Goal: Task Accomplishment & Management: Use online tool/utility

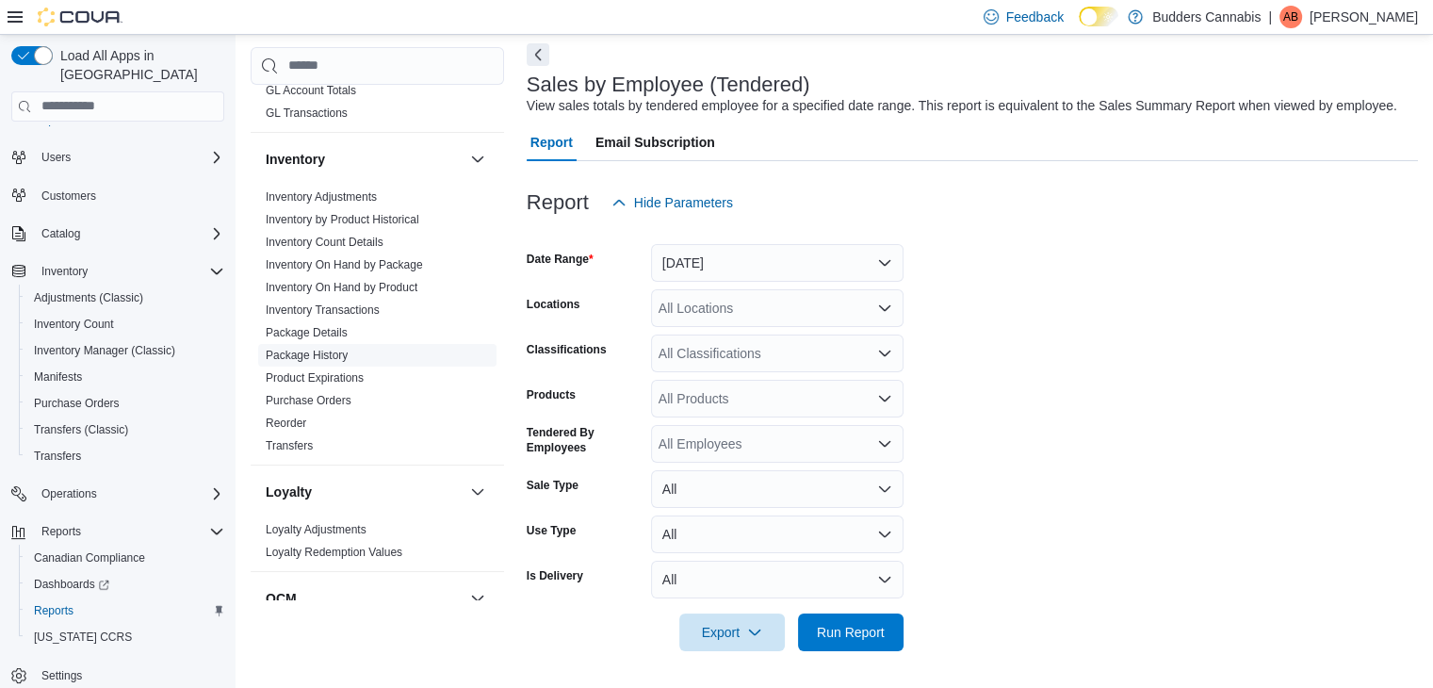
scroll to position [545, 0]
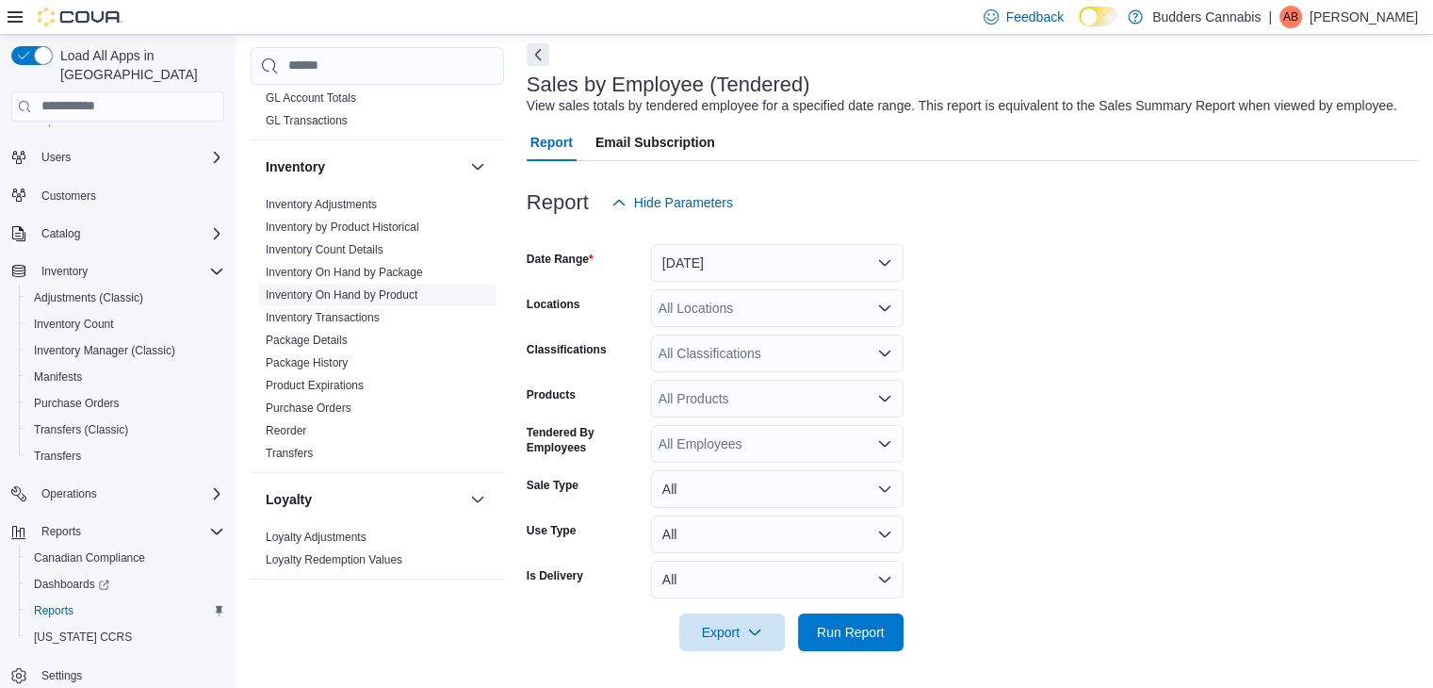
click at [406, 288] on link "Inventory On Hand by Product" at bounding box center [342, 294] width 152 height 13
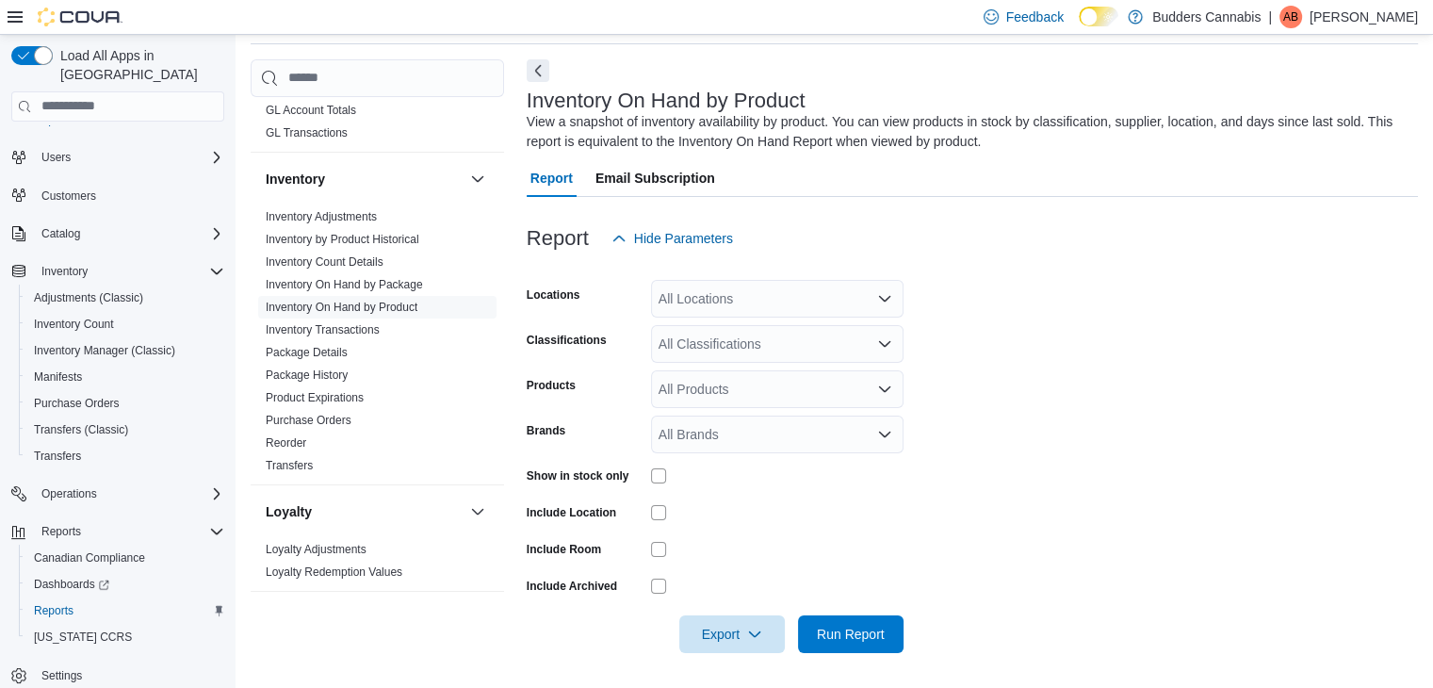
scroll to position [63, 0]
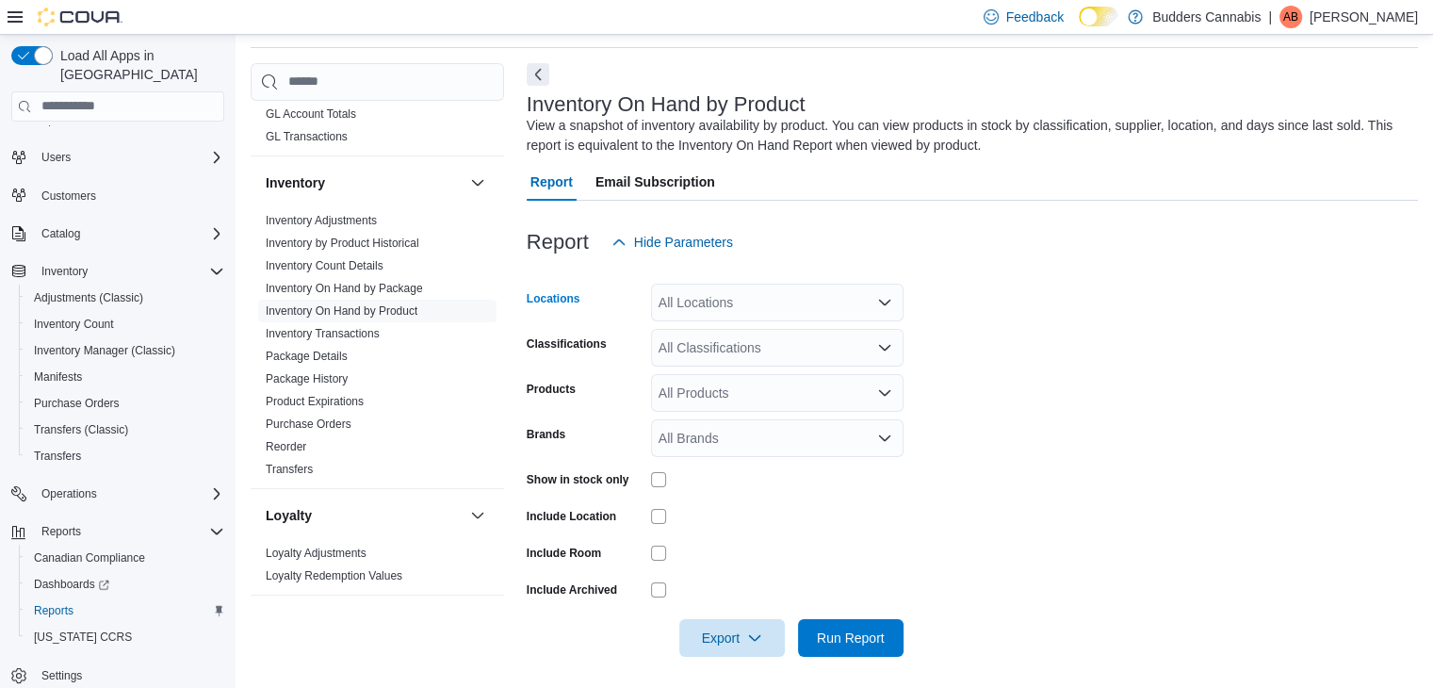
click at [732, 296] on div "All Locations" at bounding box center [777, 303] width 253 height 38
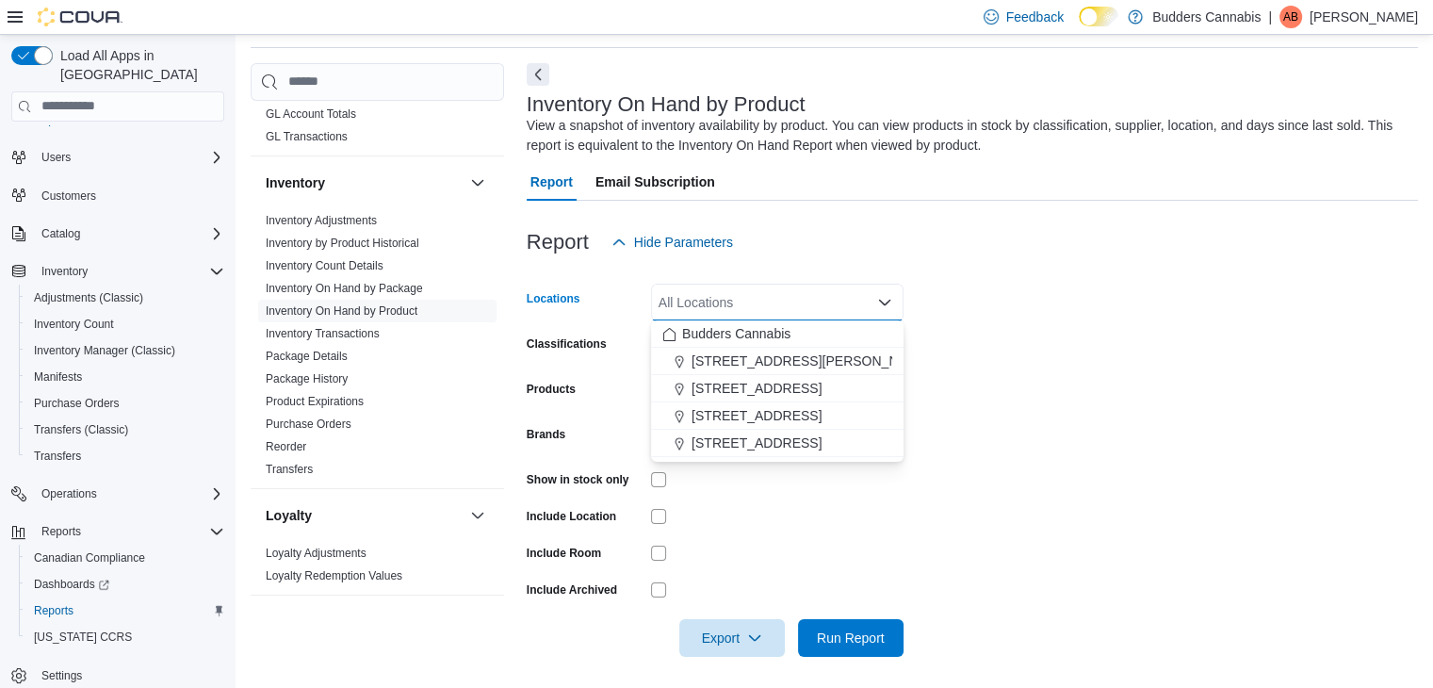
click at [1082, 384] on form "Locations All Locations Combo box. Selected. Combo box input. All Locations. Ty…" at bounding box center [973, 459] width 892 height 396
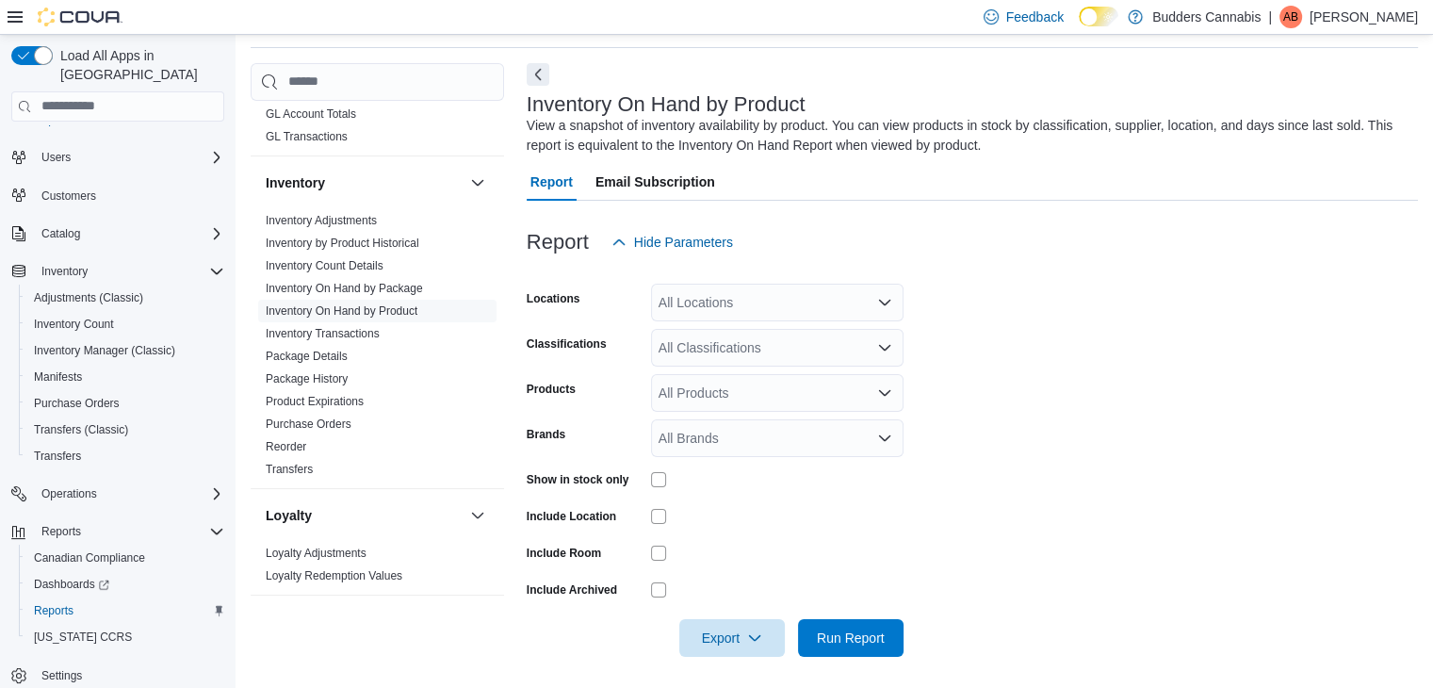
drag, startPoint x: 836, startPoint y: 306, endPoint x: 835, endPoint y: 316, distance: 9.5
click at [836, 308] on div "All Locations" at bounding box center [777, 303] width 253 height 38
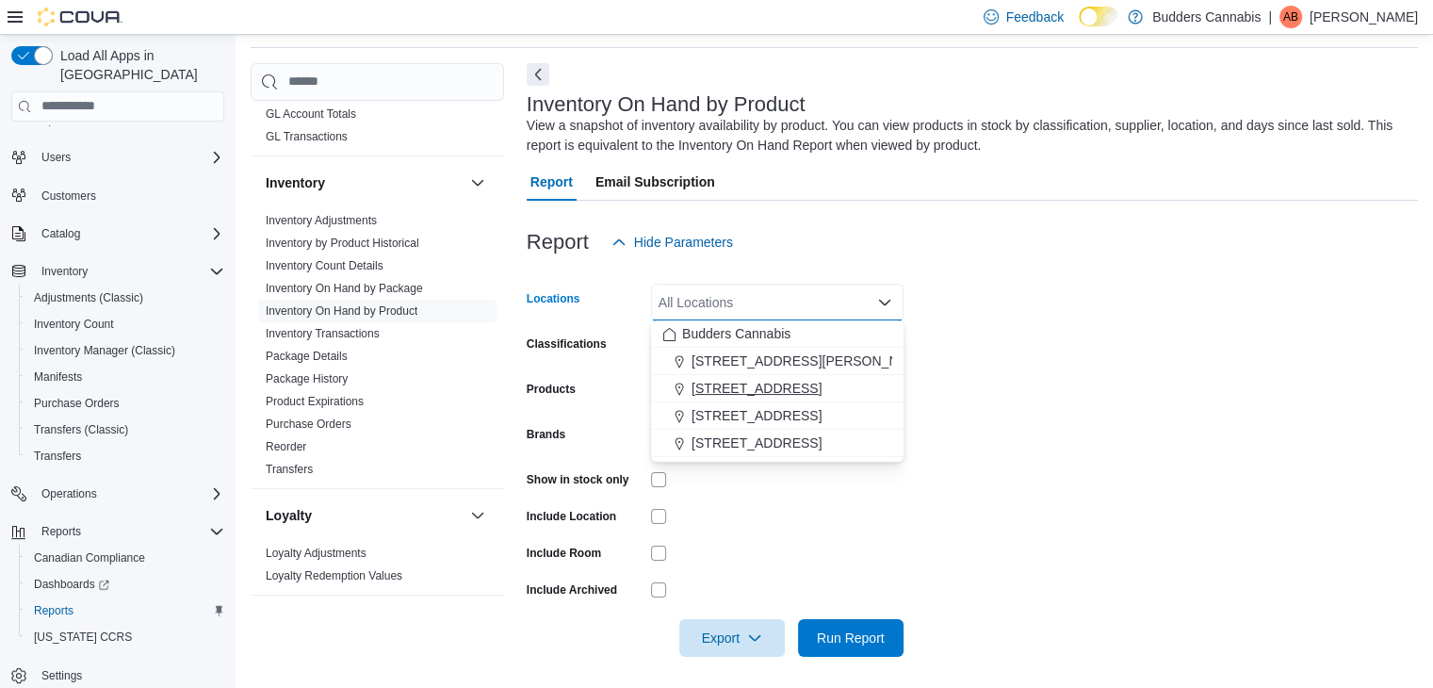
click at [780, 393] on span "[STREET_ADDRESS]" at bounding box center [757, 388] width 130 height 19
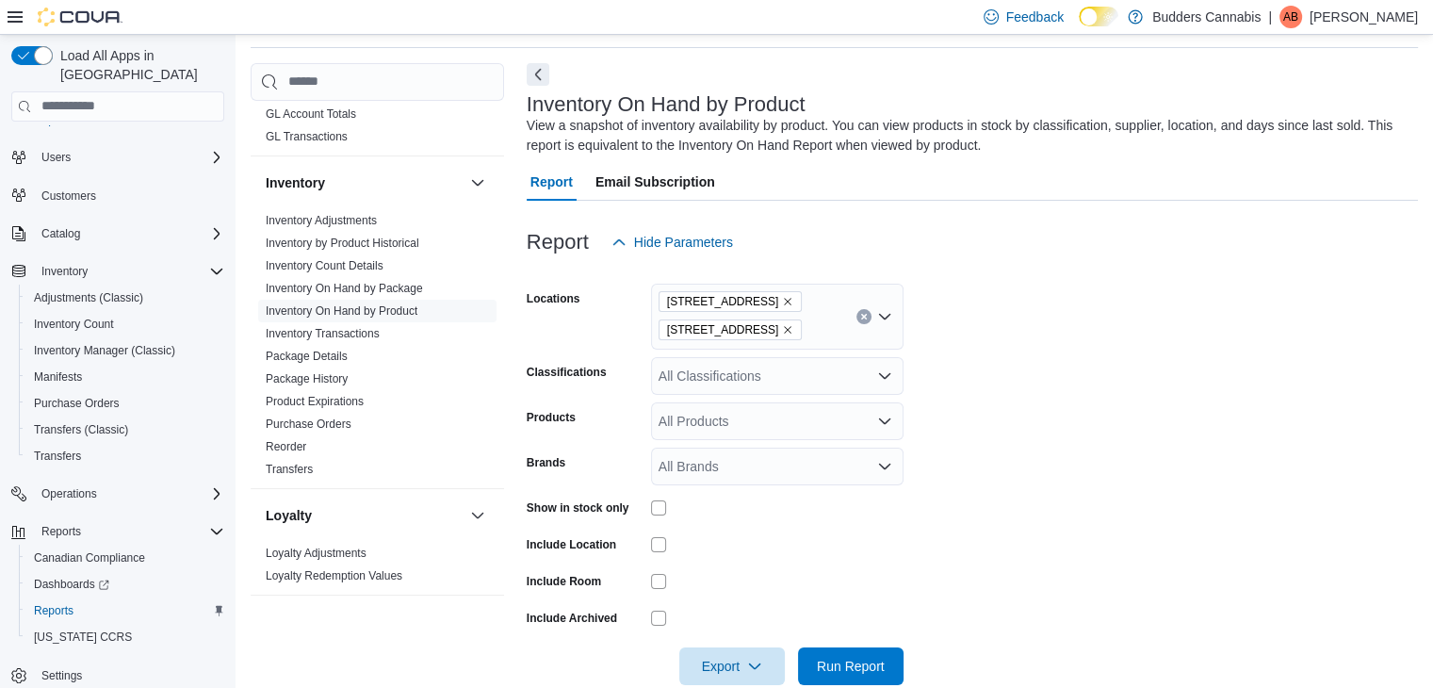
click at [1105, 490] on form "Locations [STREET_ADDRESS] Classifications All Classifications Products All Pro…" at bounding box center [973, 473] width 892 height 424
click at [648, 508] on div "Show in stock only" at bounding box center [715, 507] width 377 height 29
click at [717, 368] on div "All Classifications" at bounding box center [777, 376] width 253 height 38
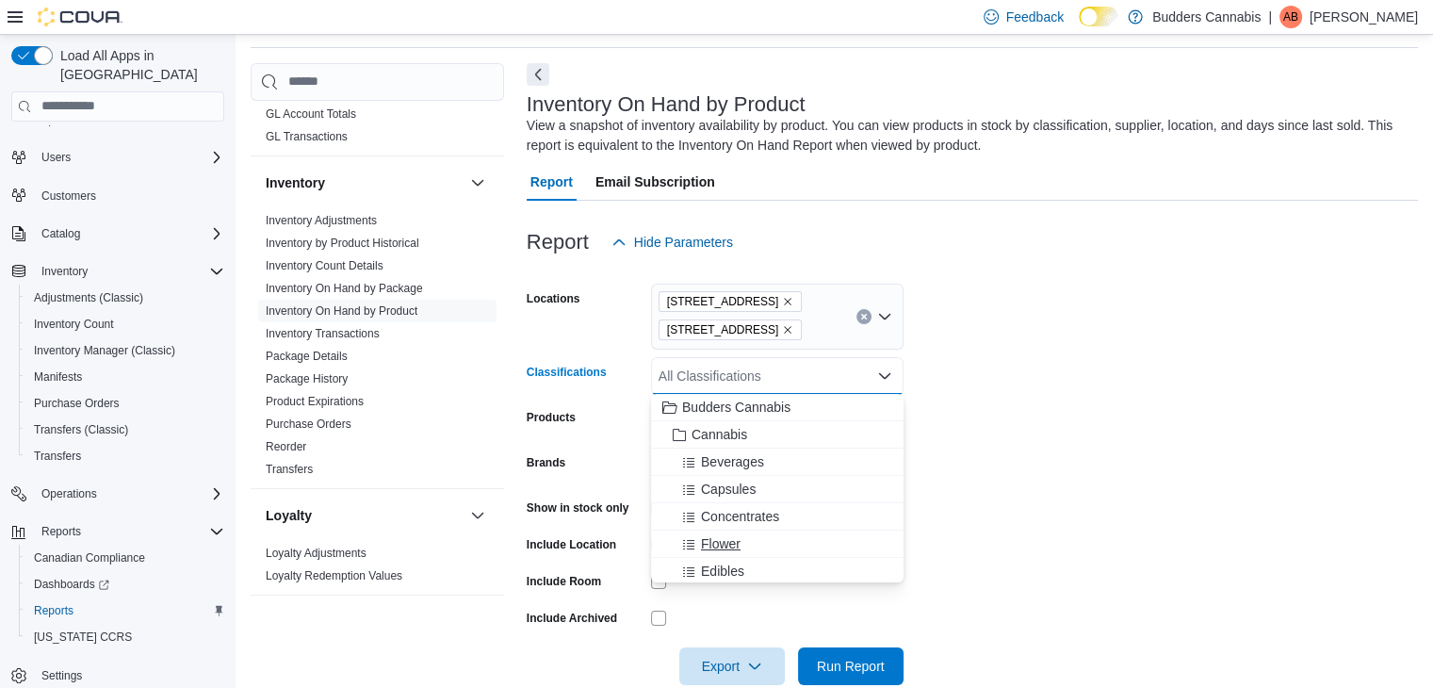
click at [739, 531] on button "Flower" at bounding box center [777, 544] width 253 height 27
click at [725, 548] on span "Edibles" at bounding box center [722, 543] width 43 height 19
click at [725, 546] on div "Oil" at bounding box center [760, 543] width 194 height 19
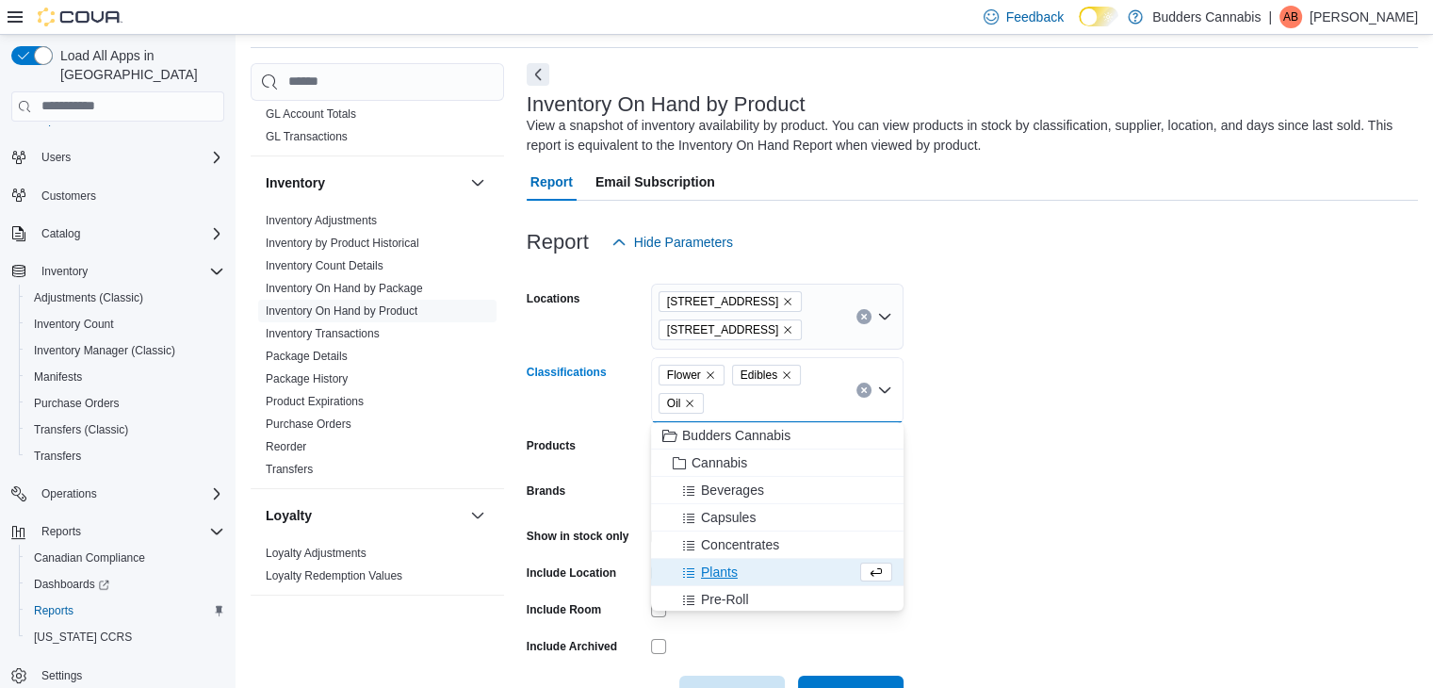
click at [1108, 503] on form "Locations [STREET_ADDRESS] Classifications Flower Edibles Oil Combo box. Select…" at bounding box center [973, 487] width 892 height 452
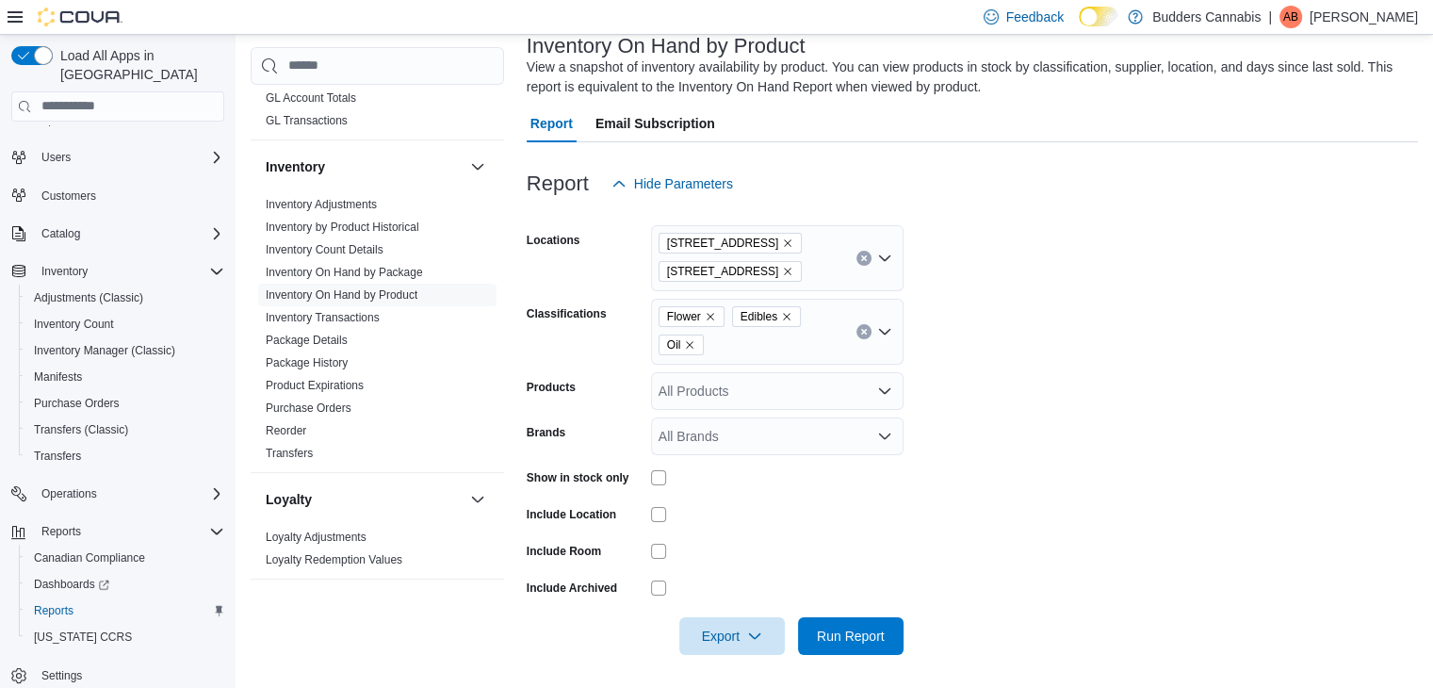
scroll to position [125, 0]
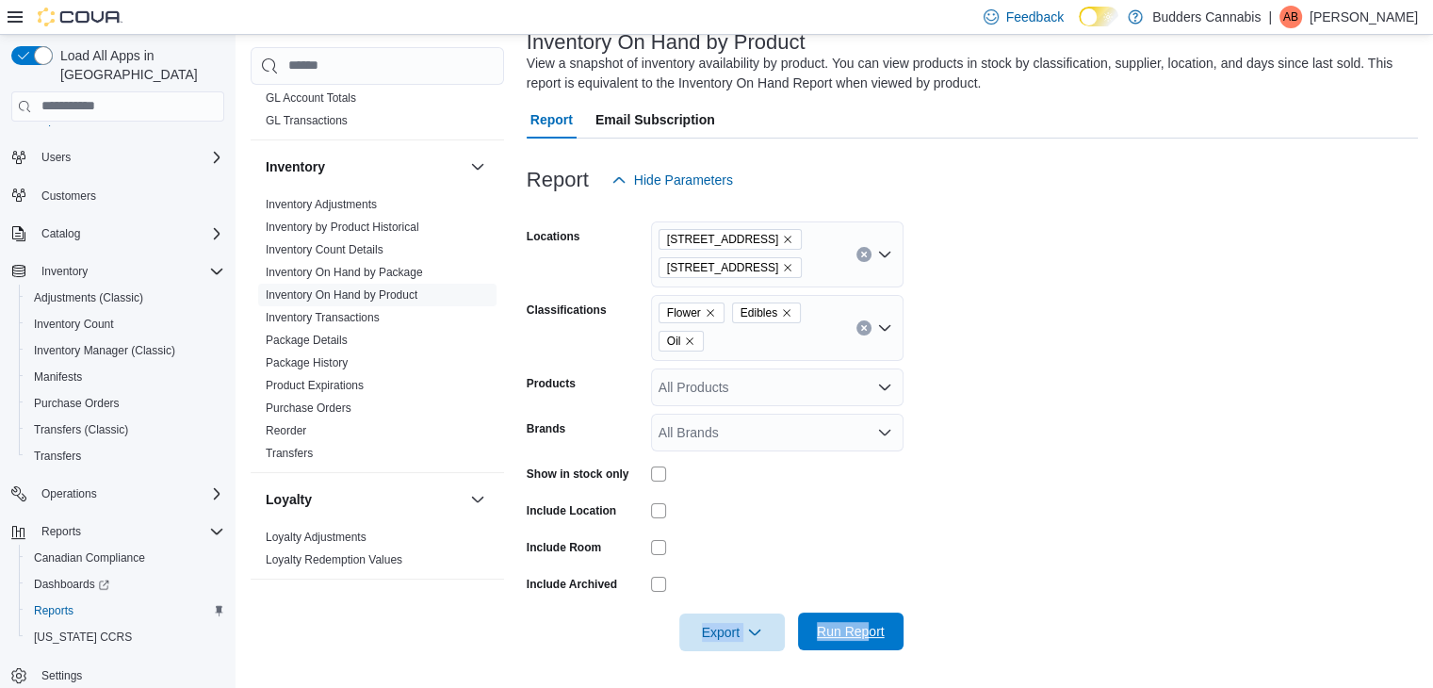
click at [868, 612] on form "Locations [STREET_ADDRESS] Classifications Flower Edibles Oil Products All Prod…" at bounding box center [973, 425] width 892 height 452
click at [868, 614] on div "Export Run Report" at bounding box center [715, 633] width 377 height 38
click at [852, 623] on span "Run Report" at bounding box center [851, 631] width 68 height 19
click at [740, 630] on span "Export" at bounding box center [732, 632] width 83 height 38
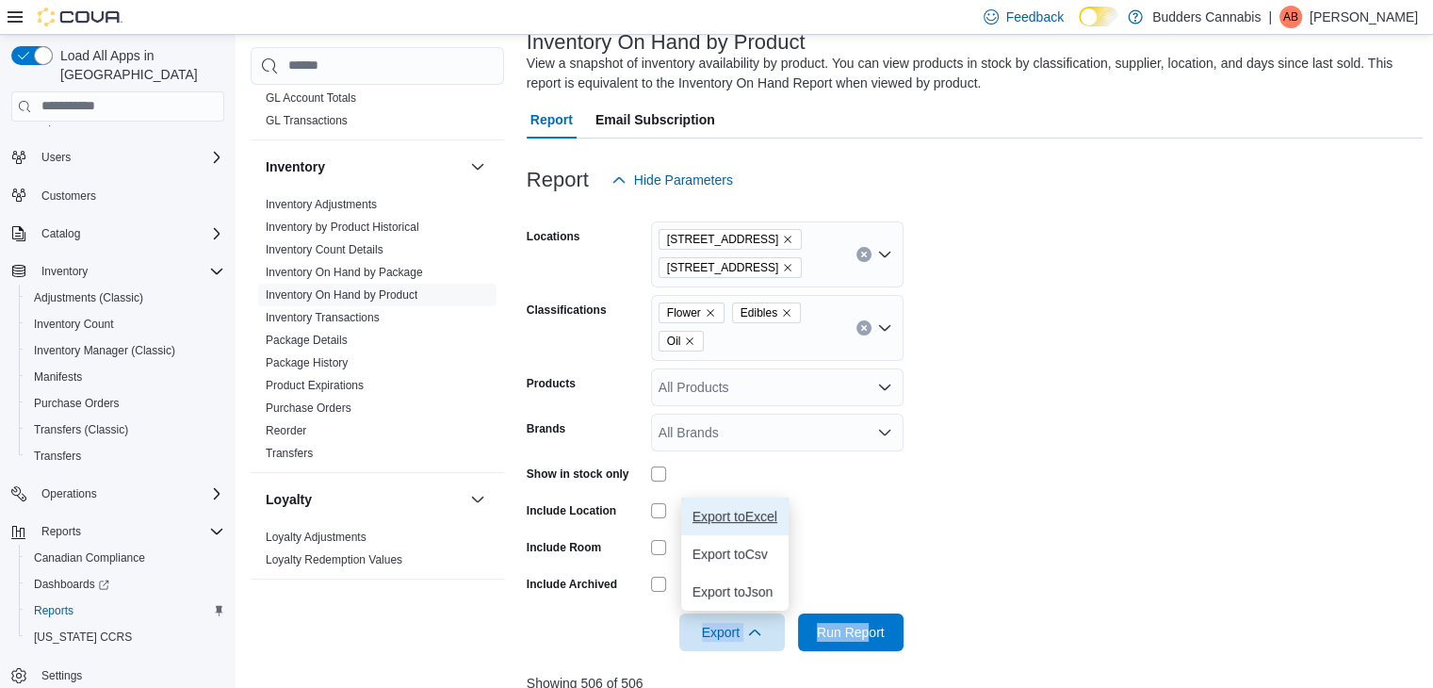
click at [761, 516] on span "Export to Excel" at bounding box center [735, 516] width 85 height 15
click at [789, 310] on icon "Remove Edibles from selection in this group" at bounding box center [786, 312] width 11 height 11
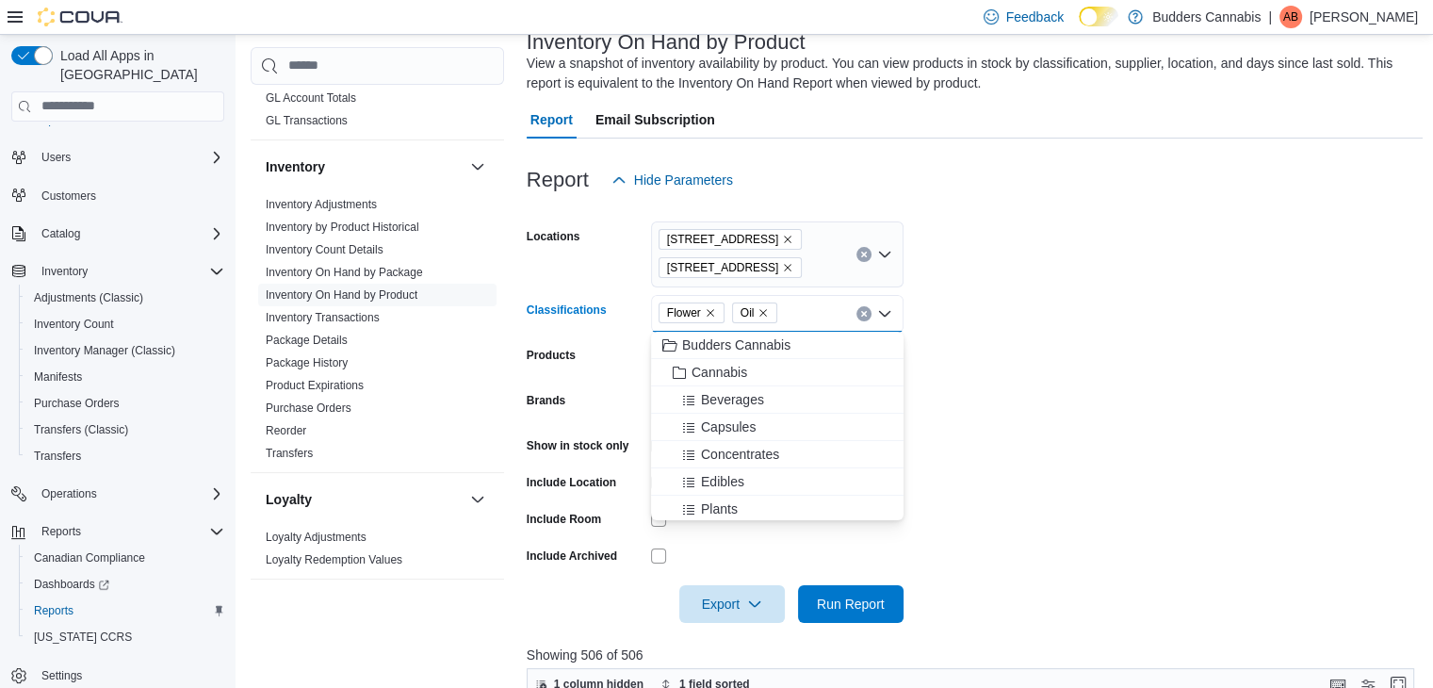
click at [713, 319] on span "Flower" at bounding box center [691, 312] width 49 height 19
click at [712, 314] on icon "Remove Flower from selection in this group" at bounding box center [710, 312] width 11 height 11
click at [712, 313] on input "Classifications" at bounding box center [713, 314] width 2 height 23
click at [684, 315] on icon "Remove Oil from selection in this group" at bounding box center [689, 312] width 11 height 11
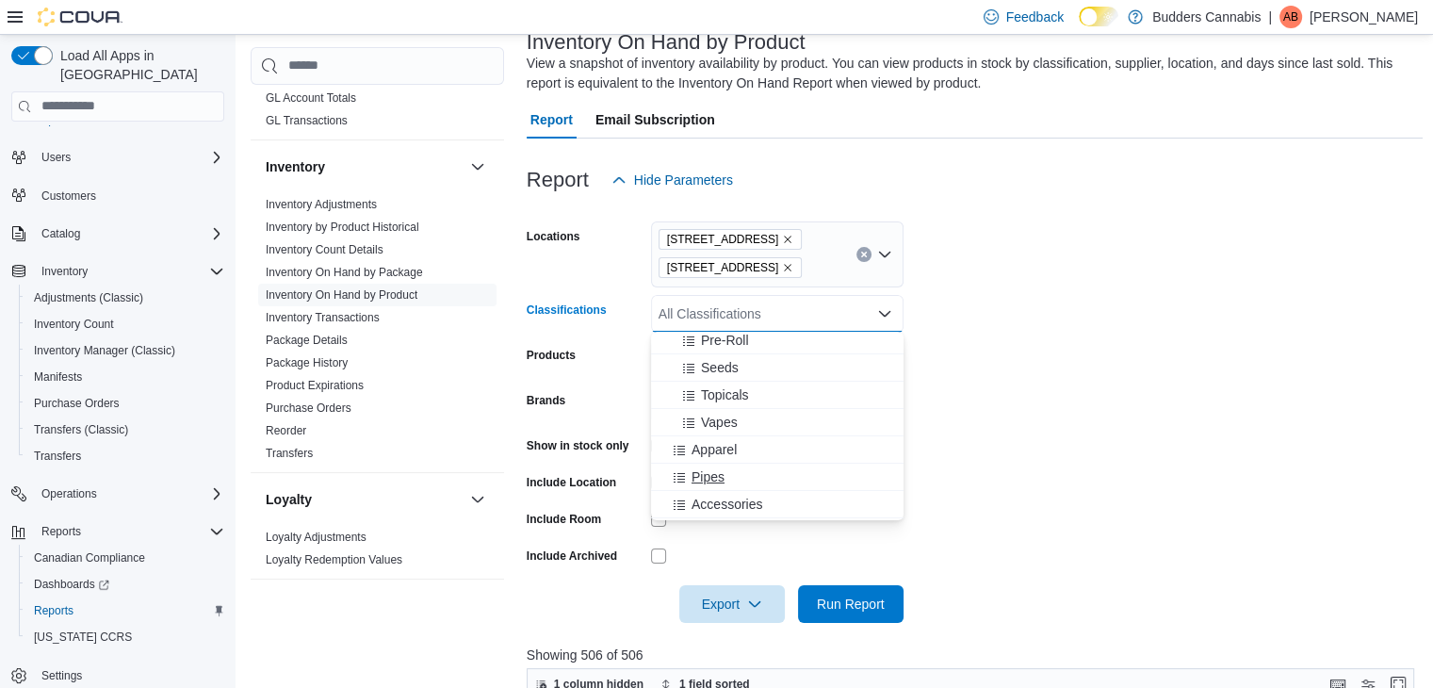
click at [750, 480] on div "Pipes" at bounding box center [778, 476] width 230 height 19
click at [746, 480] on span "Accessories" at bounding box center [727, 476] width 71 height 19
click at [729, 348] on span "Papers" at bounding box center [712, 342] width 41 height 19
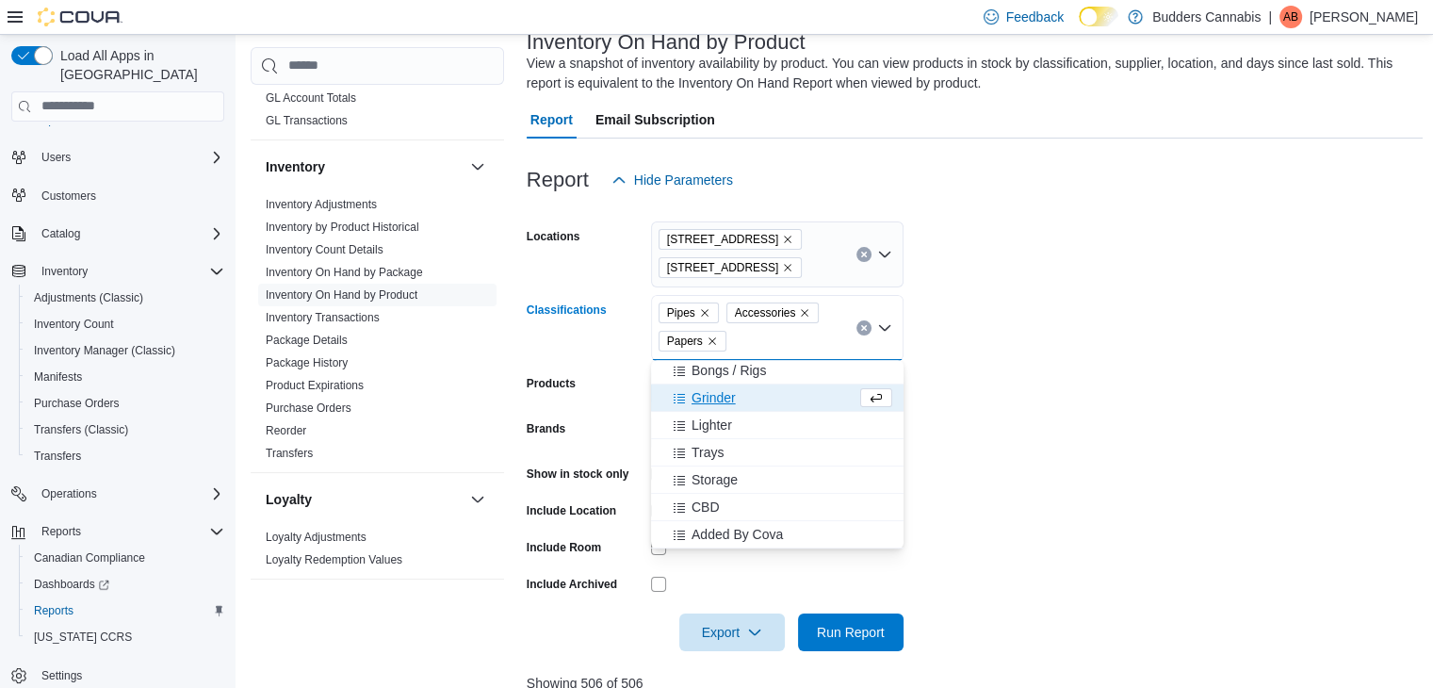
click at [720, 397] on span "Grinder" at bounding box center [714, 397] width 44 height 19
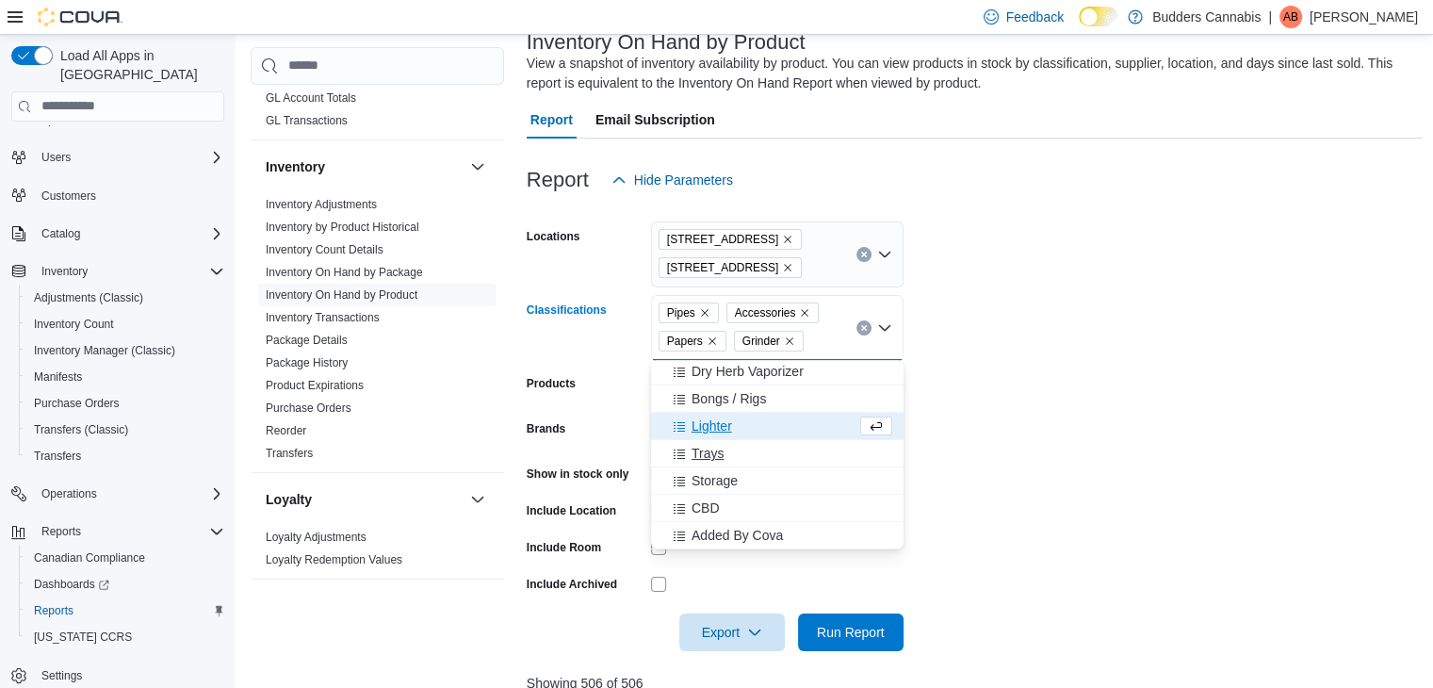
click at [744, 457] on div "Trays" at bounding box center [778, 453] width 230 height 19
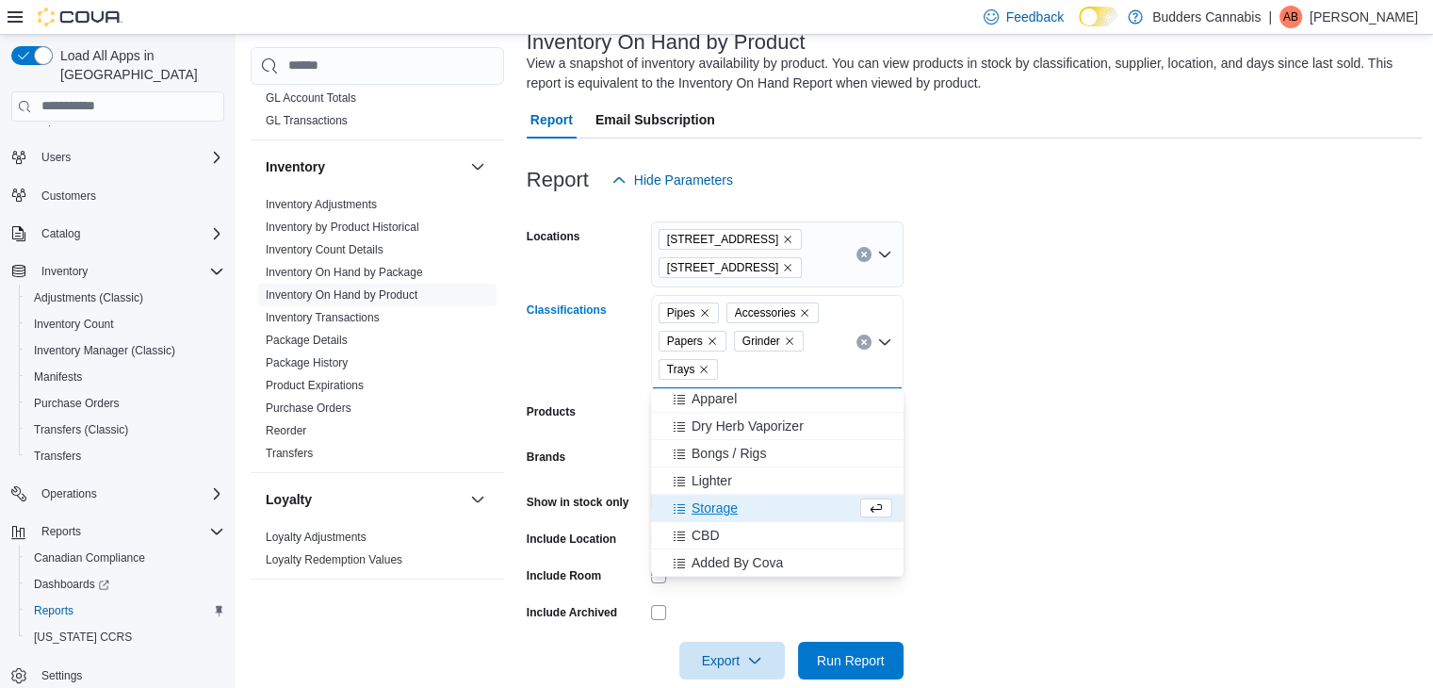
scroll to position [358, 0]
click at [764, 453] on span "Bongs / Rigs" at bounding box center [729, 453] width 74 height 19
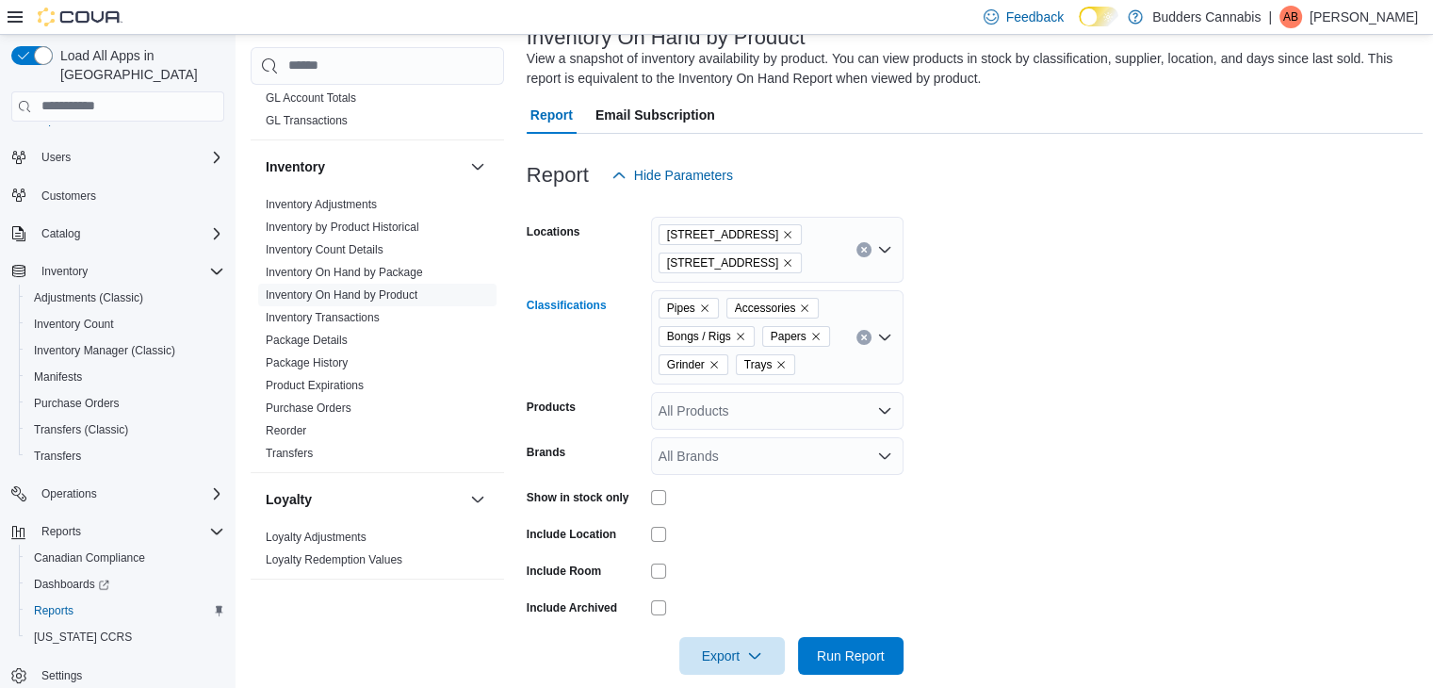
scroll to position [125, 0]
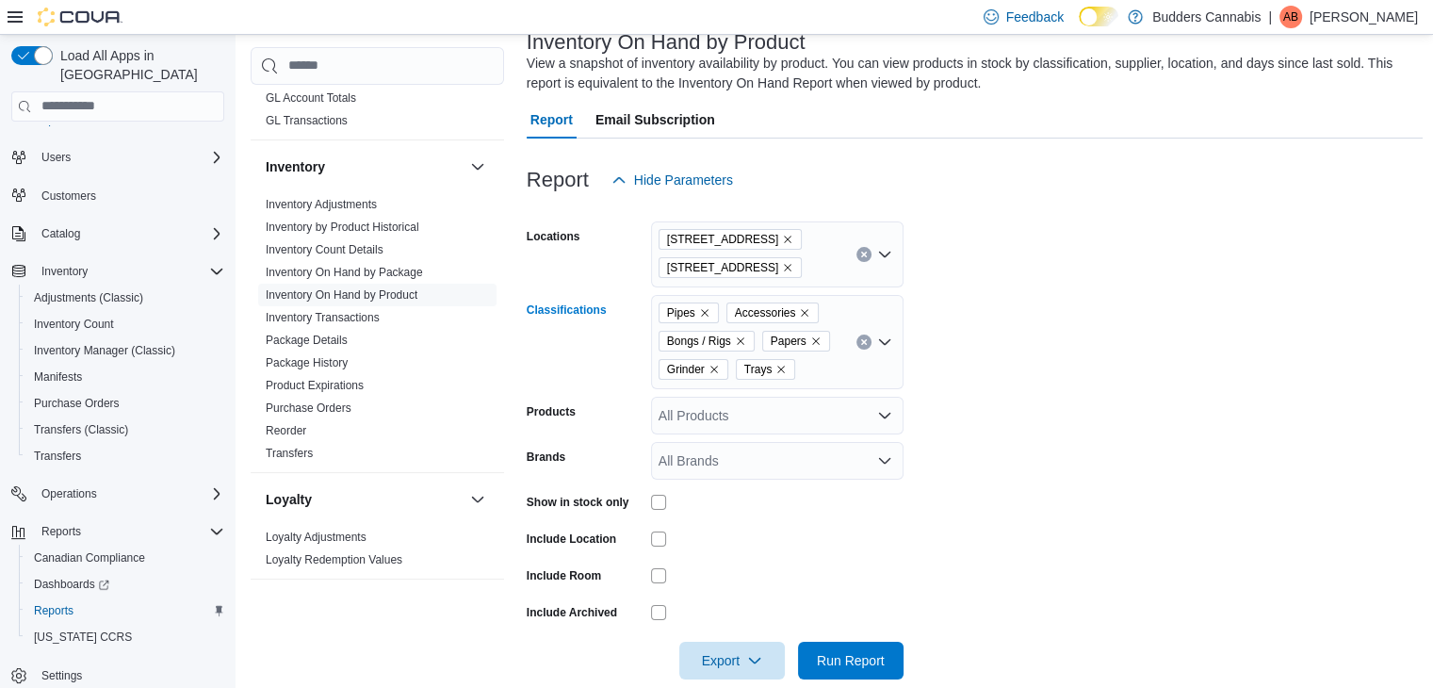
click at [890, 343] on icon "Open list of options" at bounding box center [884, 342] width 15 height 15
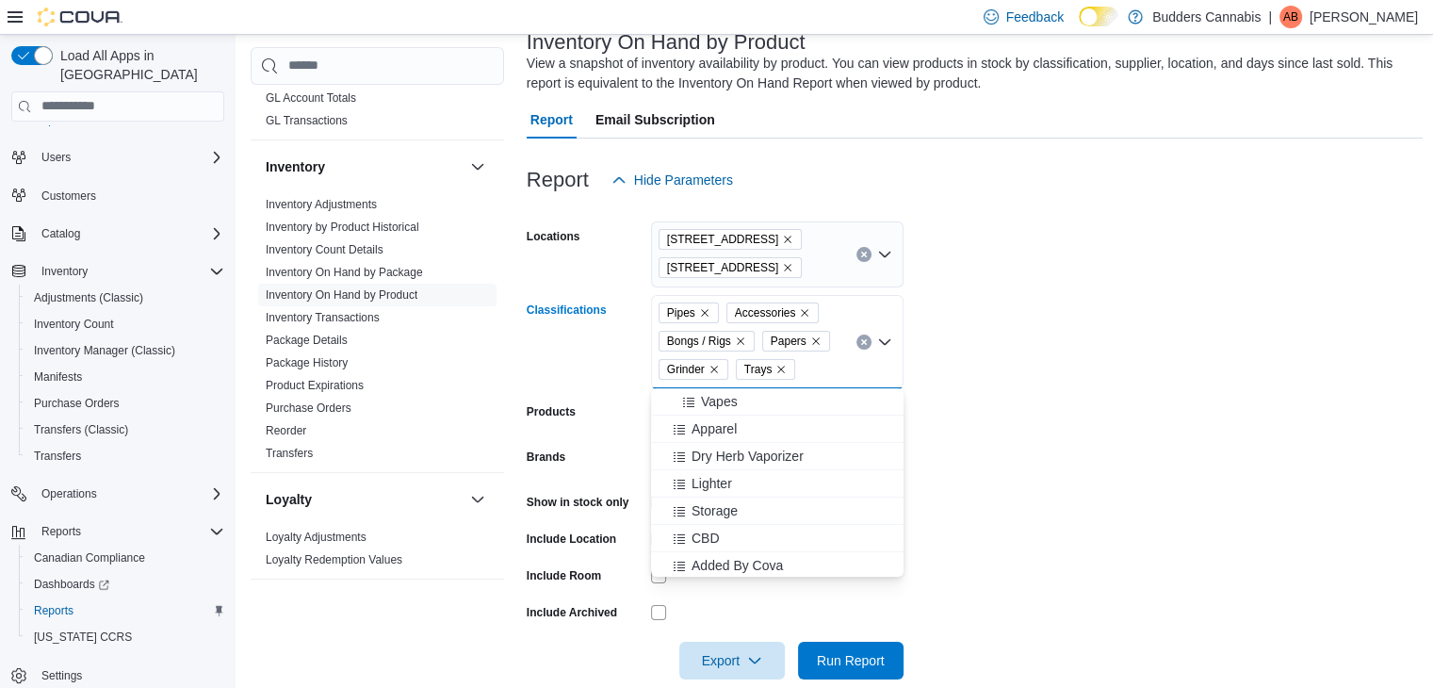
scroll to position [331, 0]
click at [746, 488] on div "Lighter" at bounding box center [778, 480] width 230 height 19
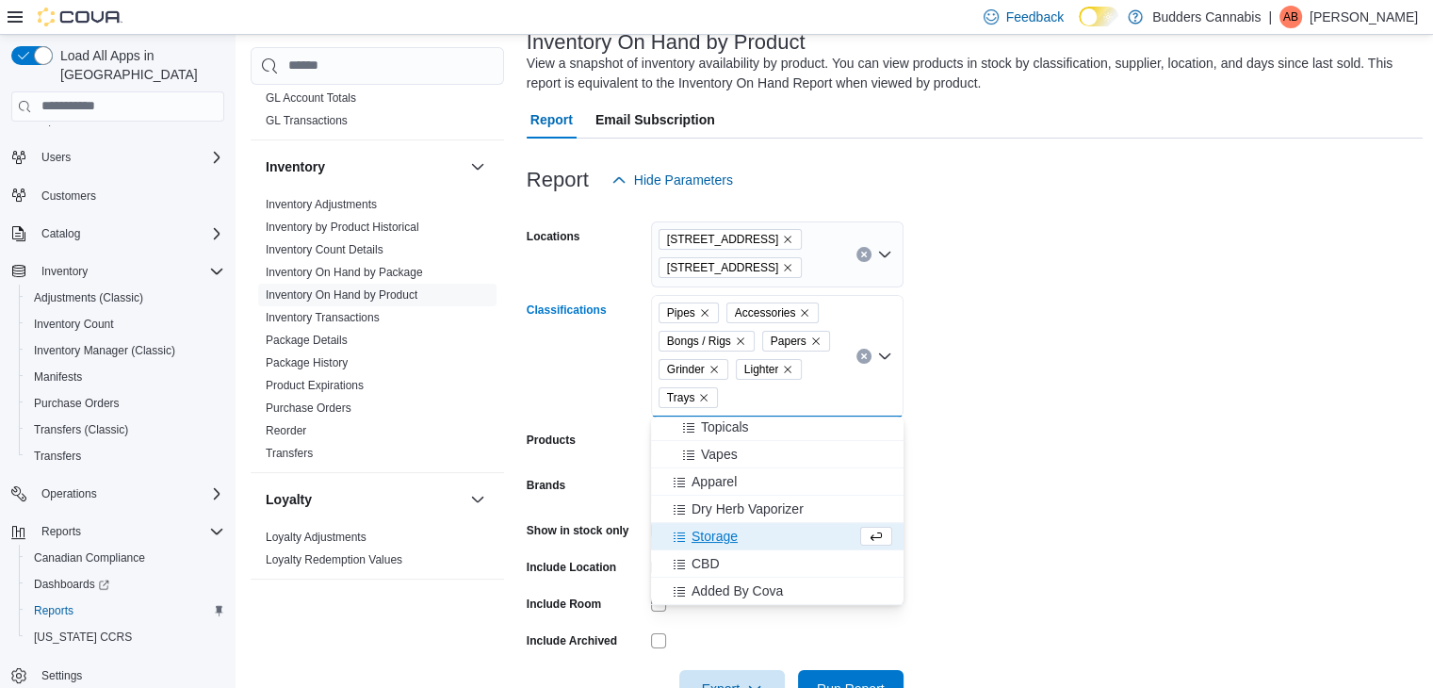
scroll to position [377, 0]
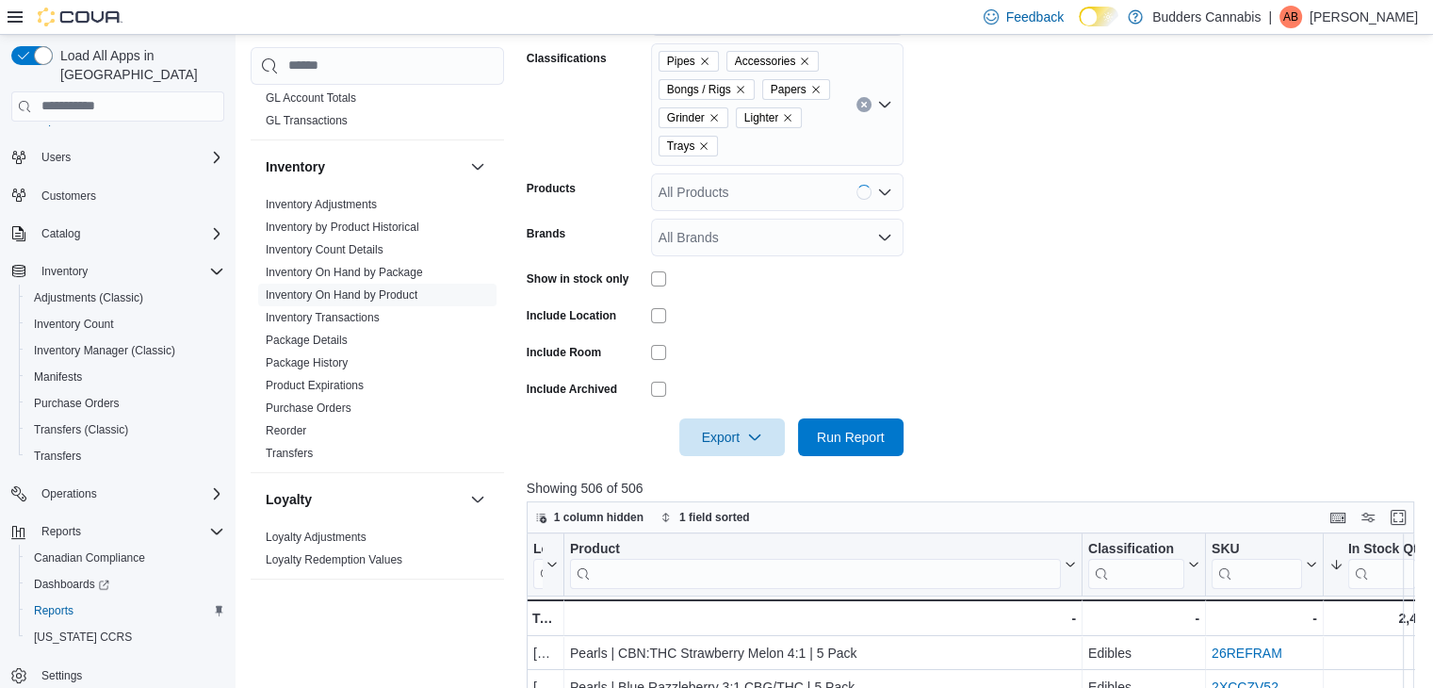
click at [1007, 318] on form "Locations [STREET_ADDRESS] Classifications Pipes Accessories Bongs / Rigs Paper…" at bounding box center [975, 201] width 897 height 509
click at [843, 437] on span "Run Report" at bounding box center [851, 436] width 68 height 19
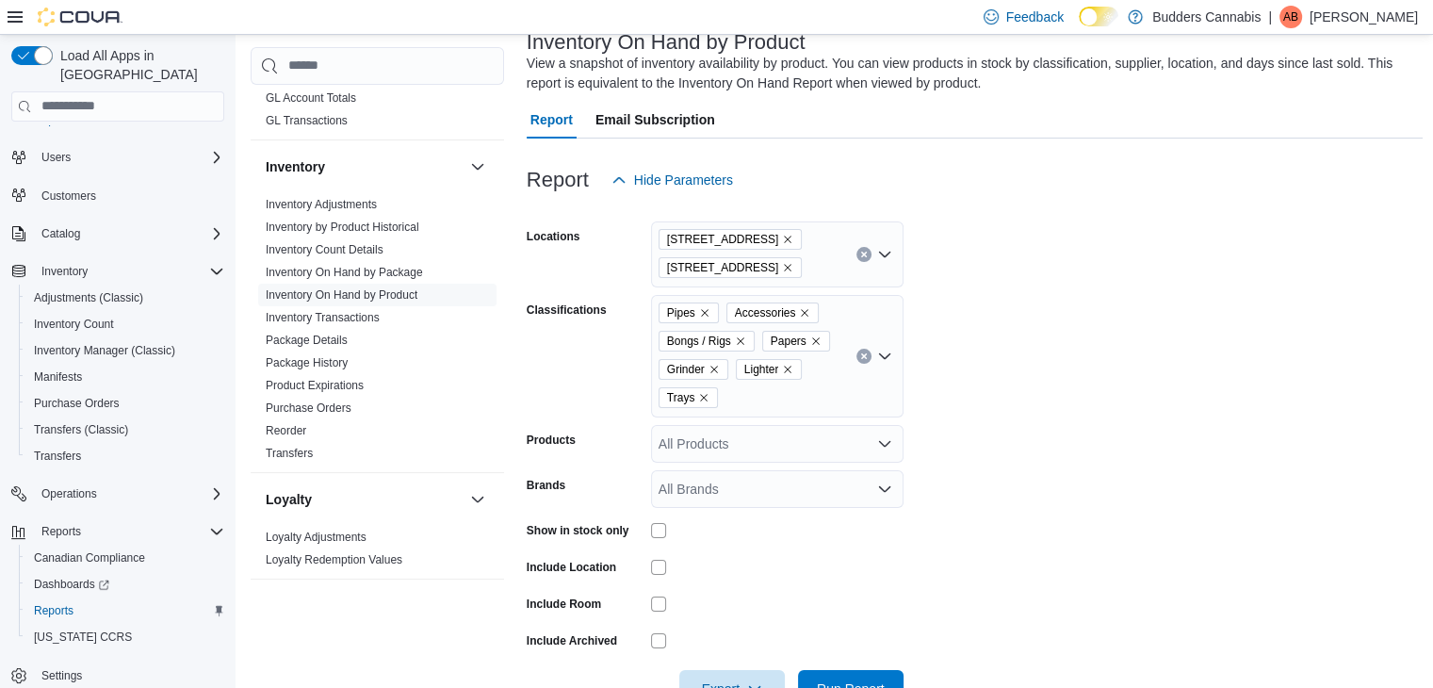
click at [794, 271] on icon "Remove 3466 Dundas St. W Unit 1 from selection in this group" at bounding box center [787, 267] width 11 height 11
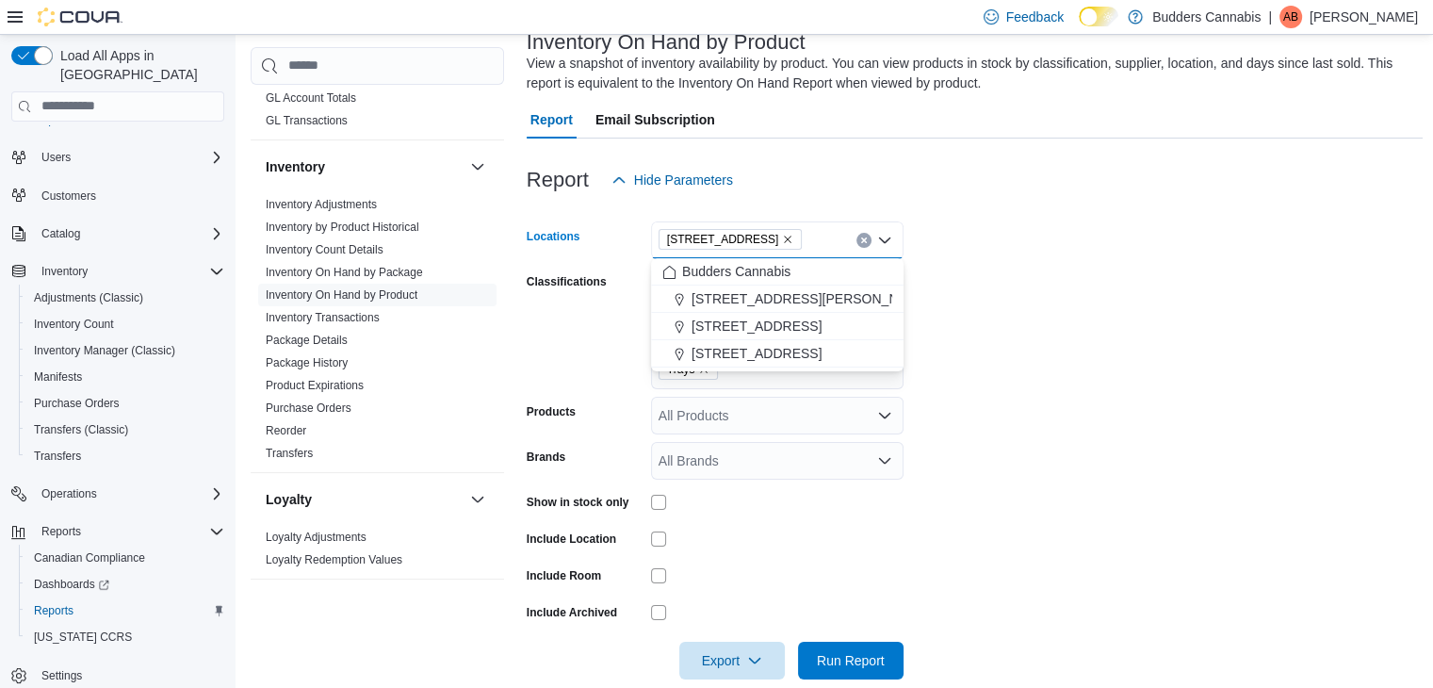
click at [1035, 367] on form "Locations [STREET_ADDRESS] D Combo box. Selected. [STREET_ADDRESS] Press Backsp…" at bounding box center [975, 439] width 897 height 481
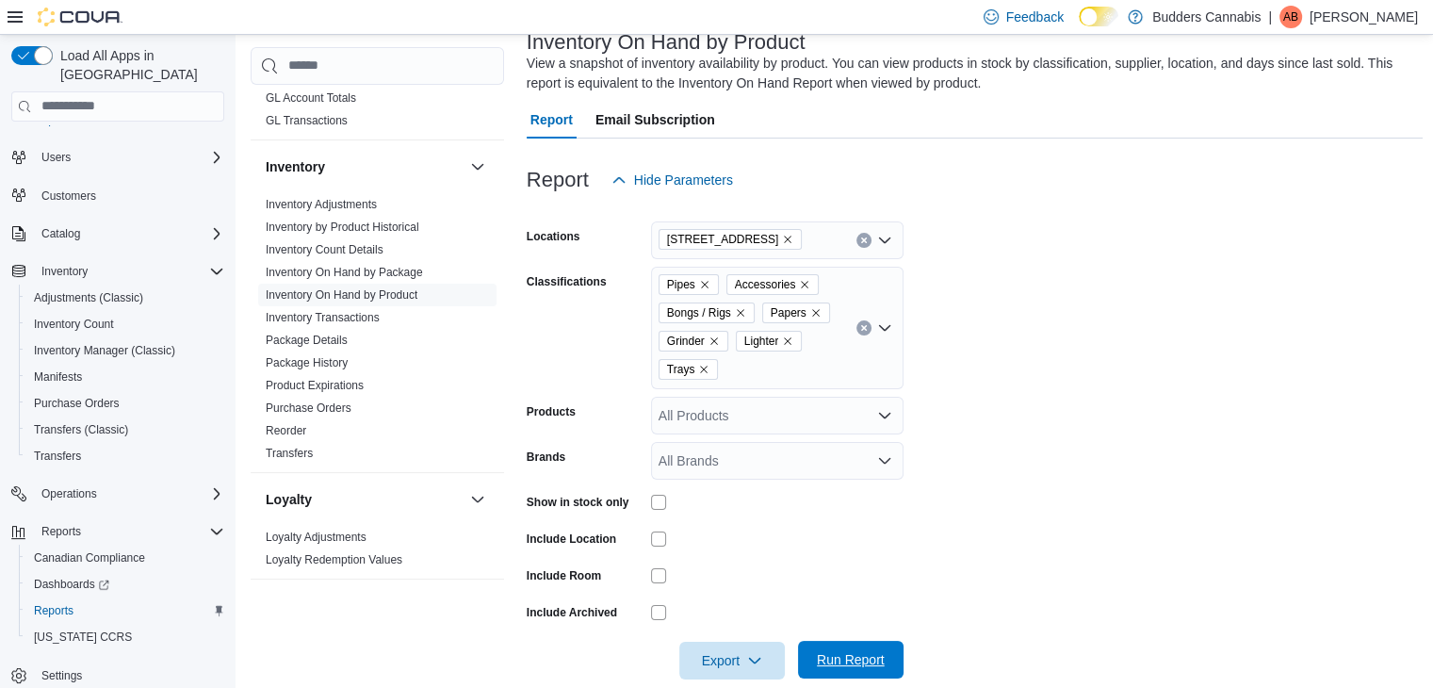
click at [851, 664] on span "Run Report" at bounding box center [851, 659] width 68 height 19
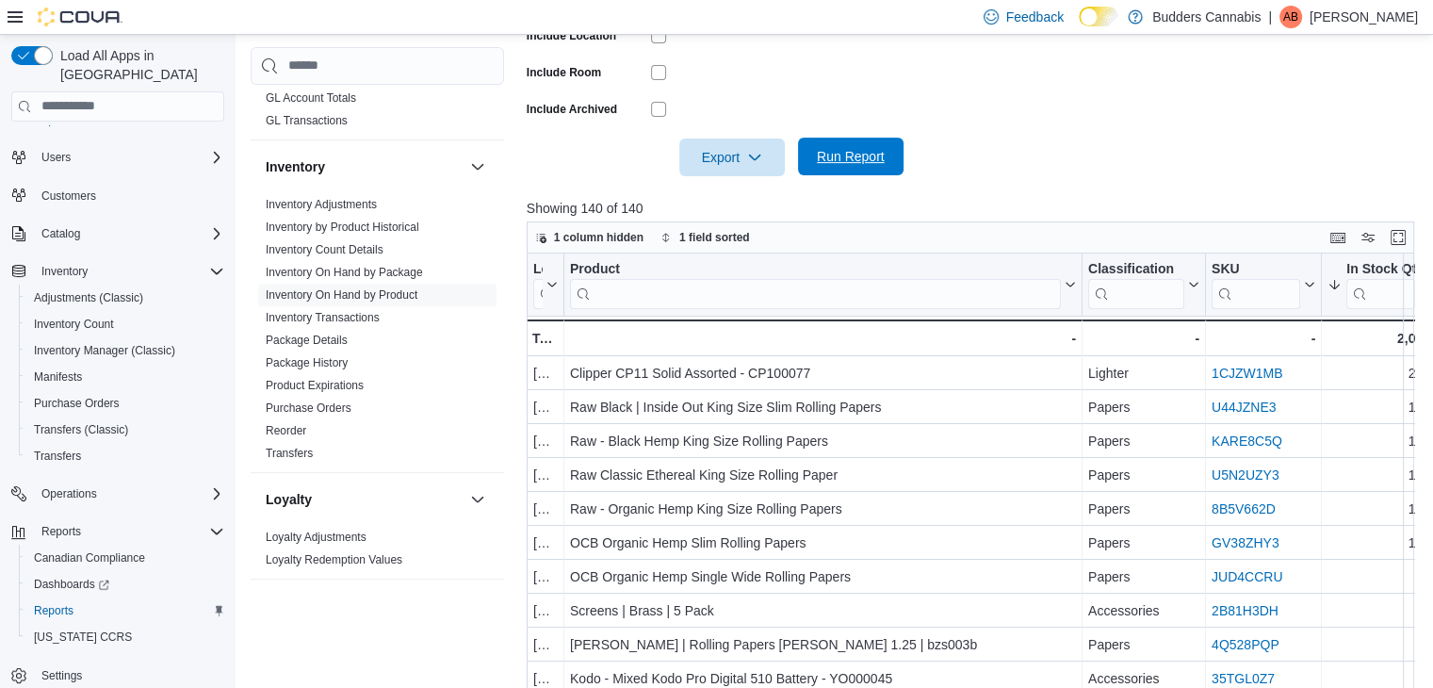
click at [867, 167] on span "Run Report" at bounding box center [851, 157] width 83 height 38
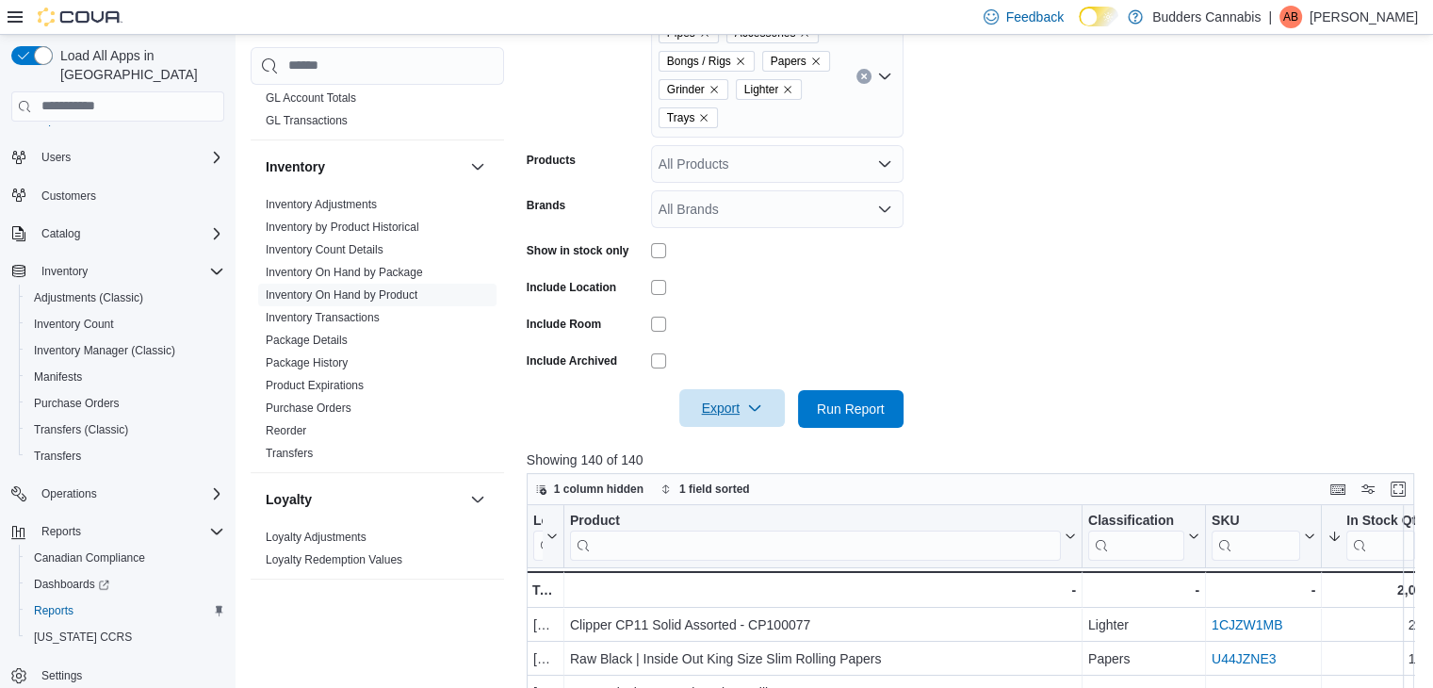
click at [758, 409] on icon "button" at bounding box center [754, 408] width 15 height 15
click at [753, 447] on span "Export to Excel" at bounding box center [735, 445] width 85 height 15
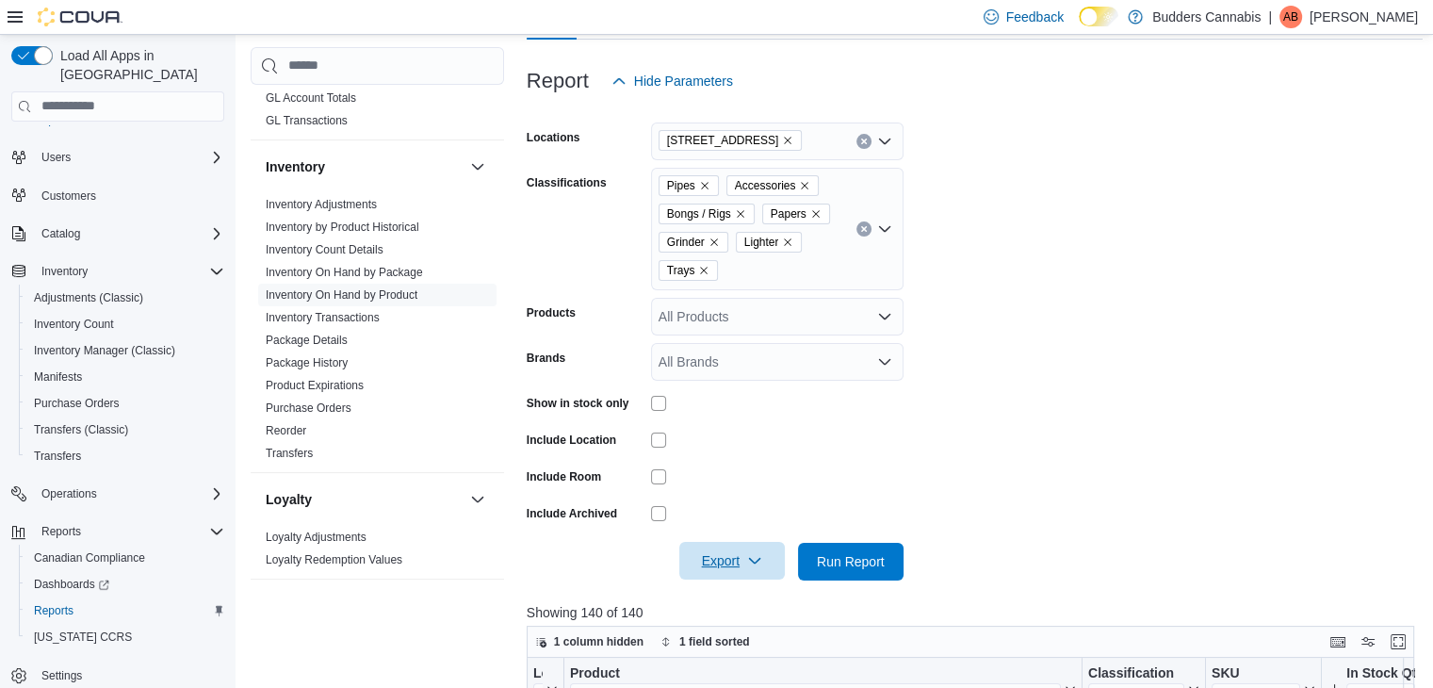
scroll to position [125, 0]
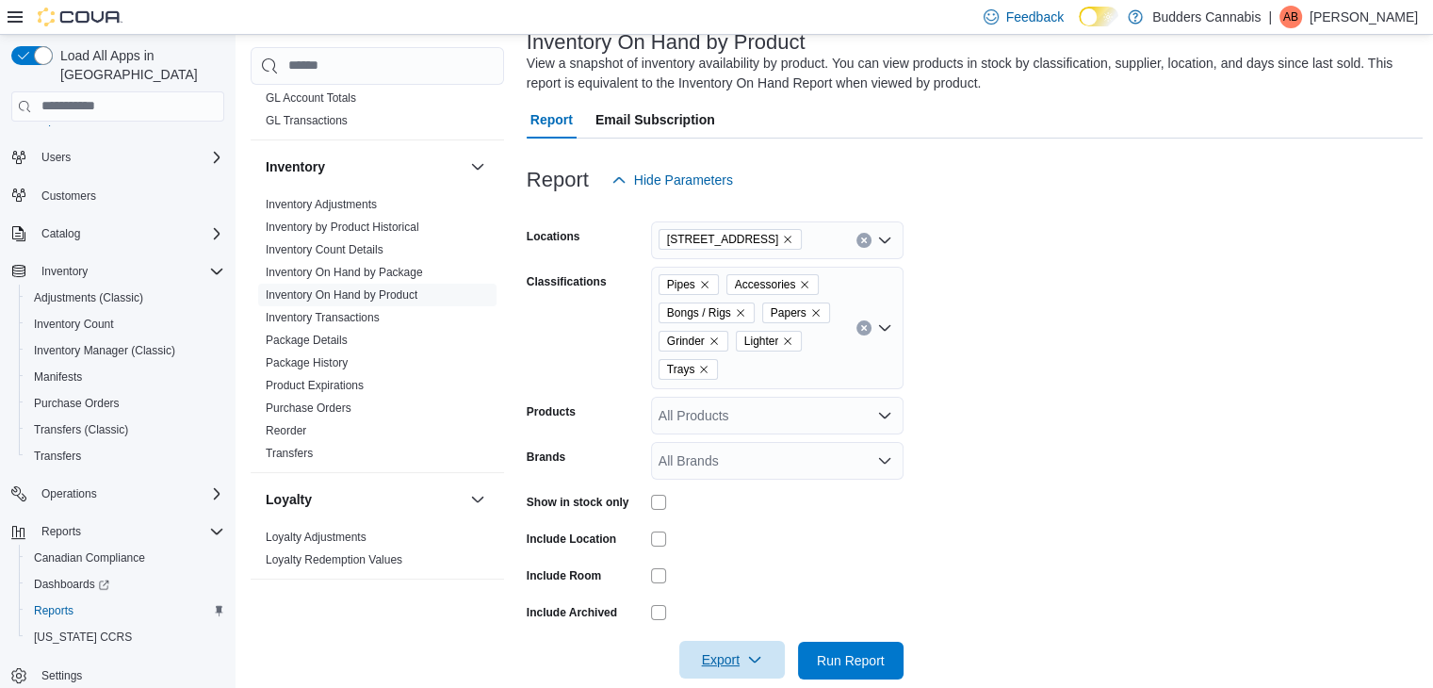
click at [706, 369] on icon "Remove Trays from selection in this group" at bounding box center [703, 369] width 11 height 11
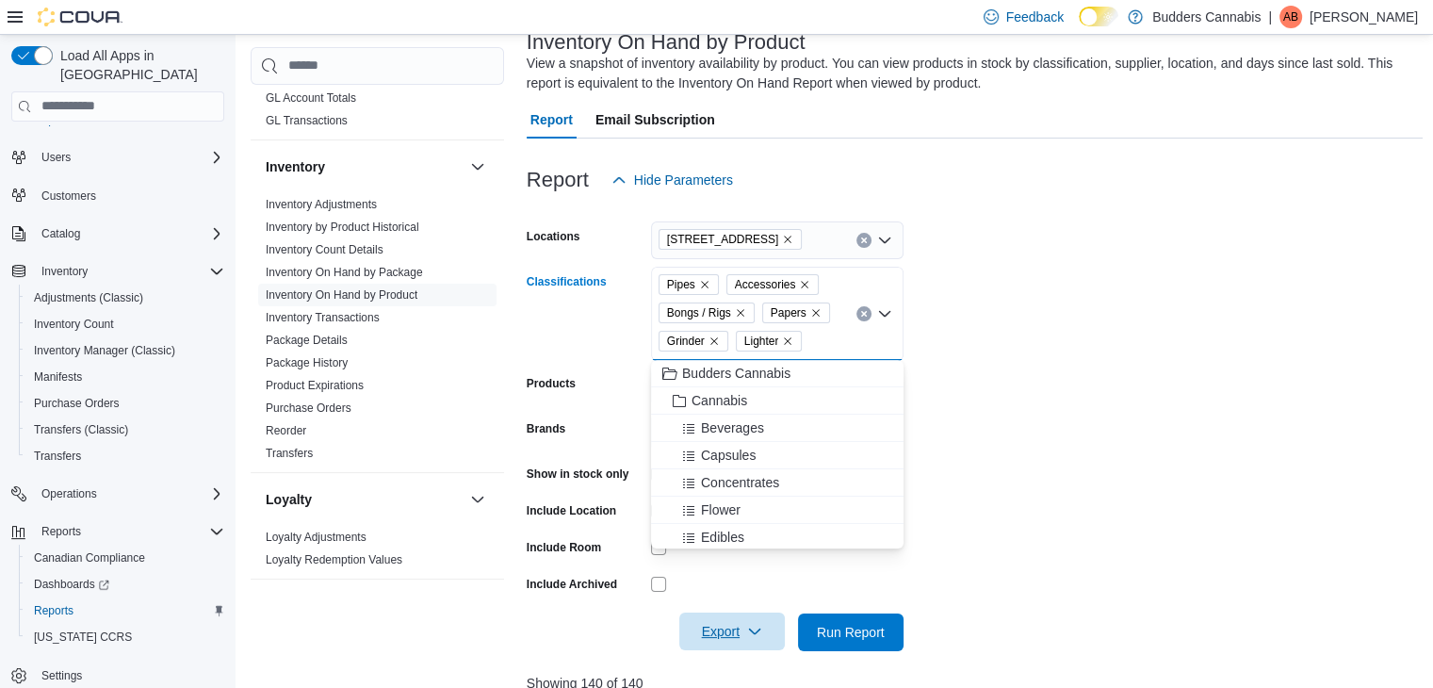
click at [716, 342] on icon "Remove Grinder from selection in this group" at bounding box center [715, 341] width 8 height 8
click at [743, 312] on icon "Remove Bongs / Rigs from selection in this group" at bounding box center [740, 312] width 11 height 11
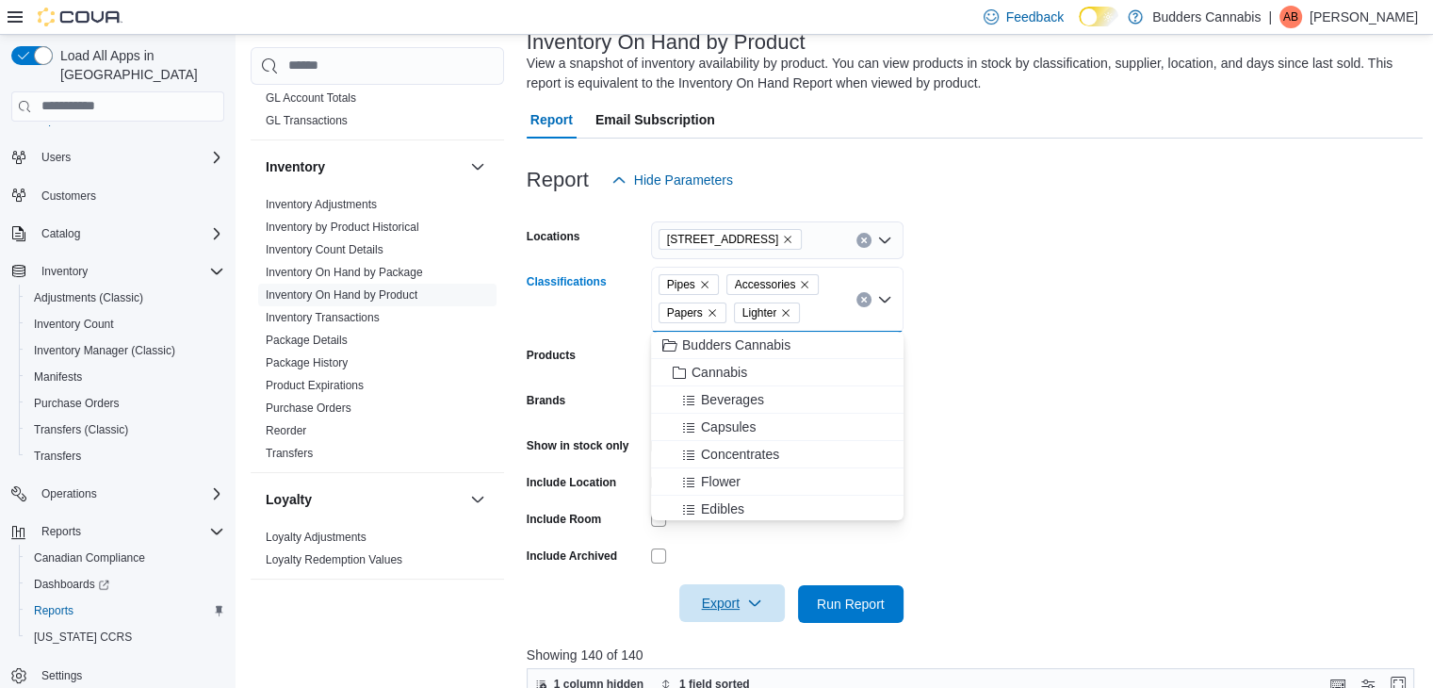
click at [802, 286] on icon "Remove Accessories from selection in this group" at bounding box center [804, 284] width 11 height 11
click at [706, 285] on icon "Remove Pipes from selection in this group" at bounding box center [704, 284] width 11 height 11
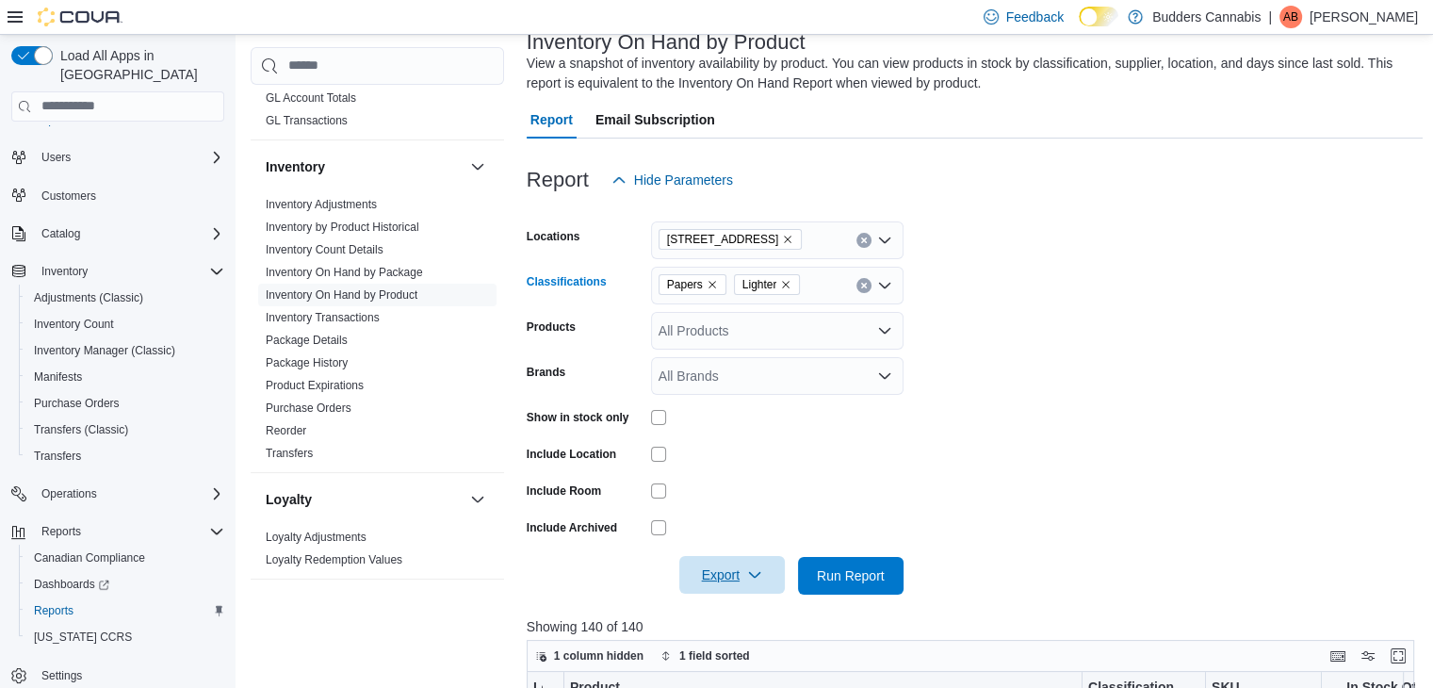
click at [830, 284] on div "Papers Lighter" at bounding box center [777, 286] width 253 height 38
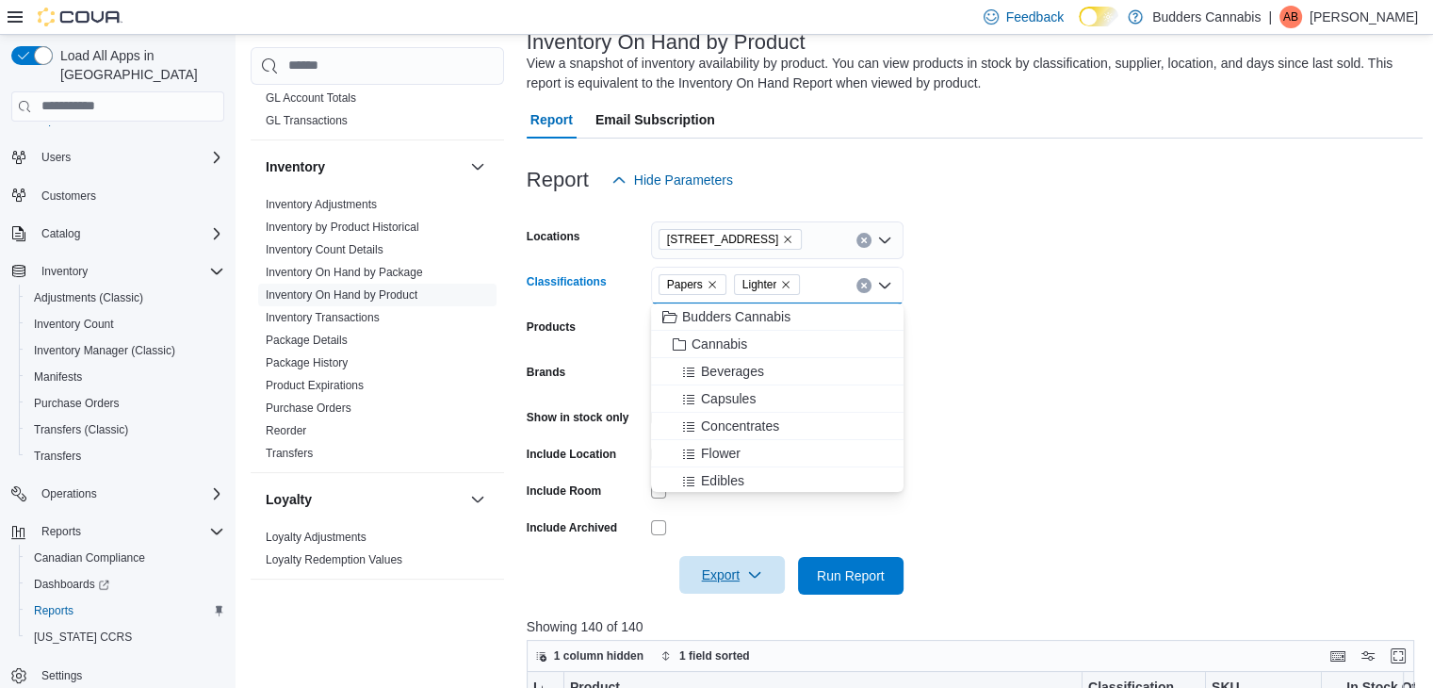
scroll to position [251, 0]
click at [731, 468] on span "Accessories" at bounding box center [727, 476] width 71 height 19
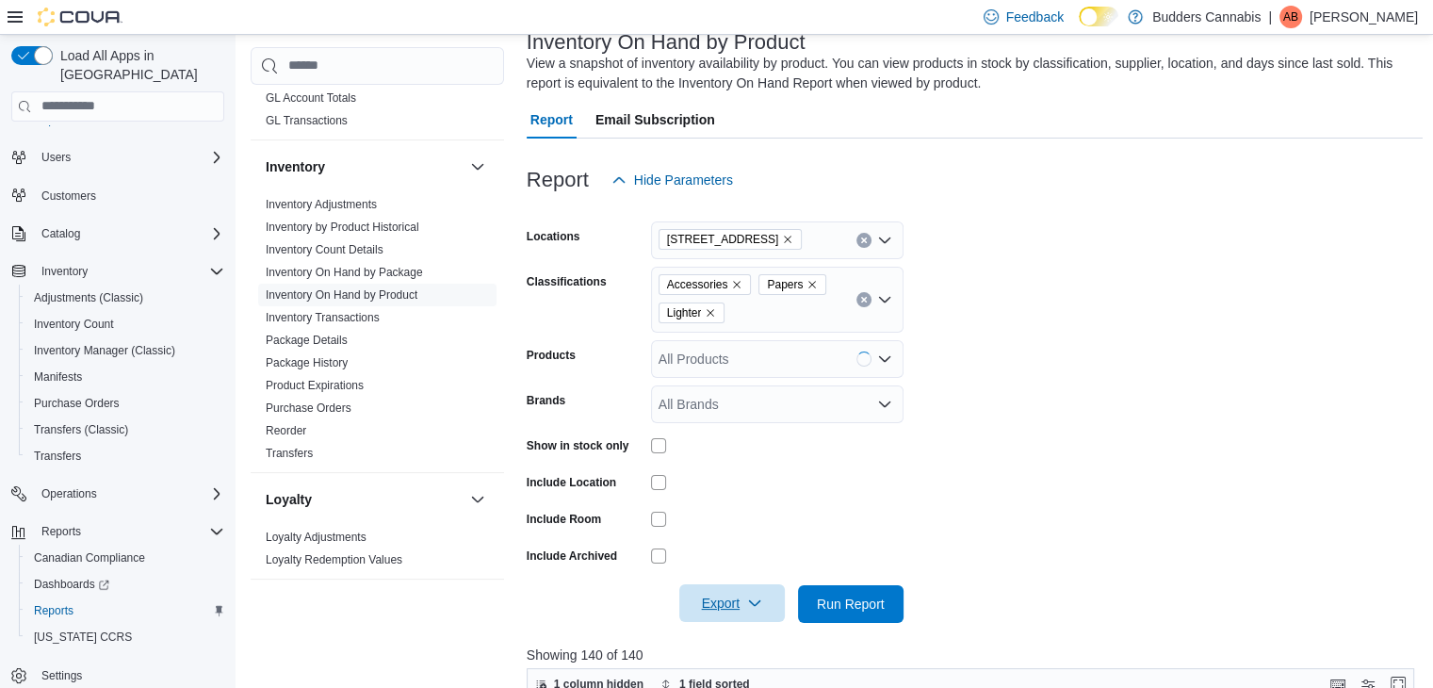
click at [1022, 422] on form "Locations [STREET_ADDRESS] D Classifications Accessories Papers Lighter Product…" at bounding box center [975, 411] width 897 height 424
click at [875, 598] on span "Run Report" at bounding box center [851, 603] width 68 height 19
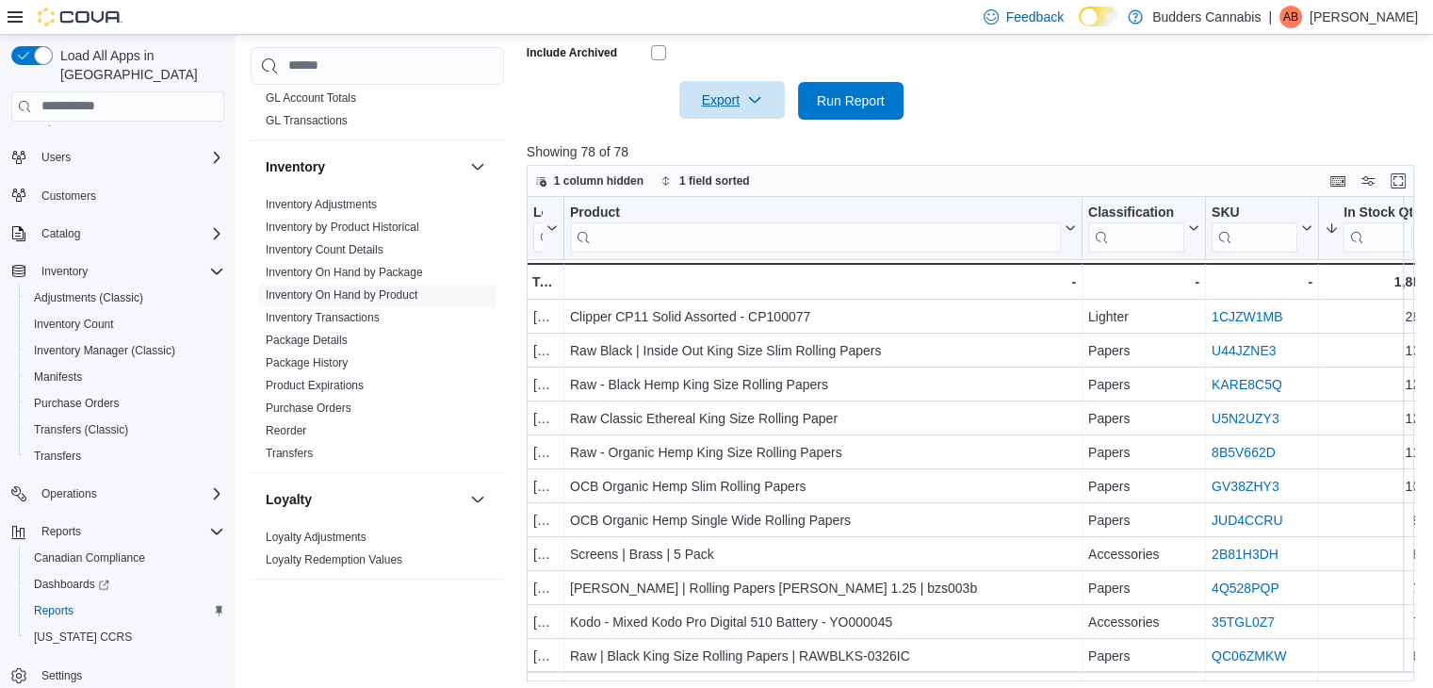
click at [729, 94] on span "Export" at bounding box center [732, 100] width 83 height 38
click at [774, 139] on span "Export to Excel" at bounding box center [735, 137] width 85 height 15
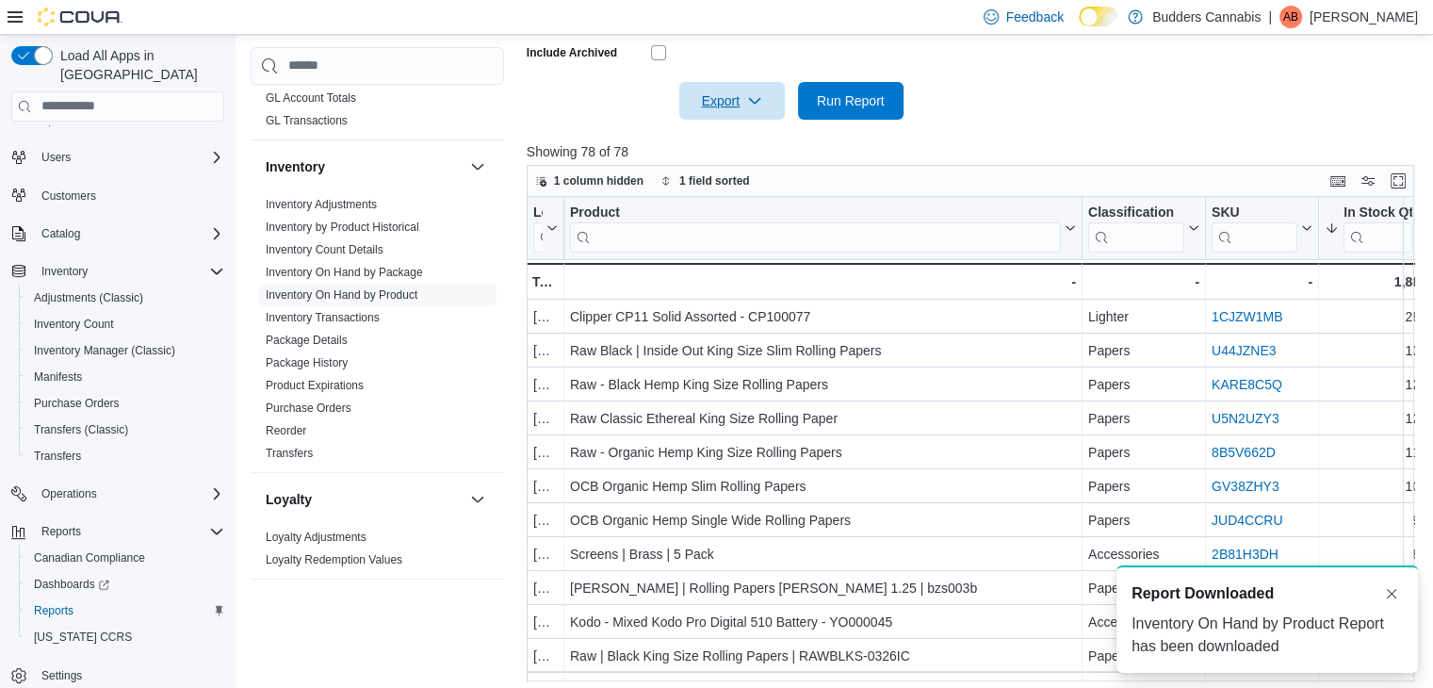
scroll to position [0, 0]
